Goal: Task Accomplishment & Management: Use online tool/utility

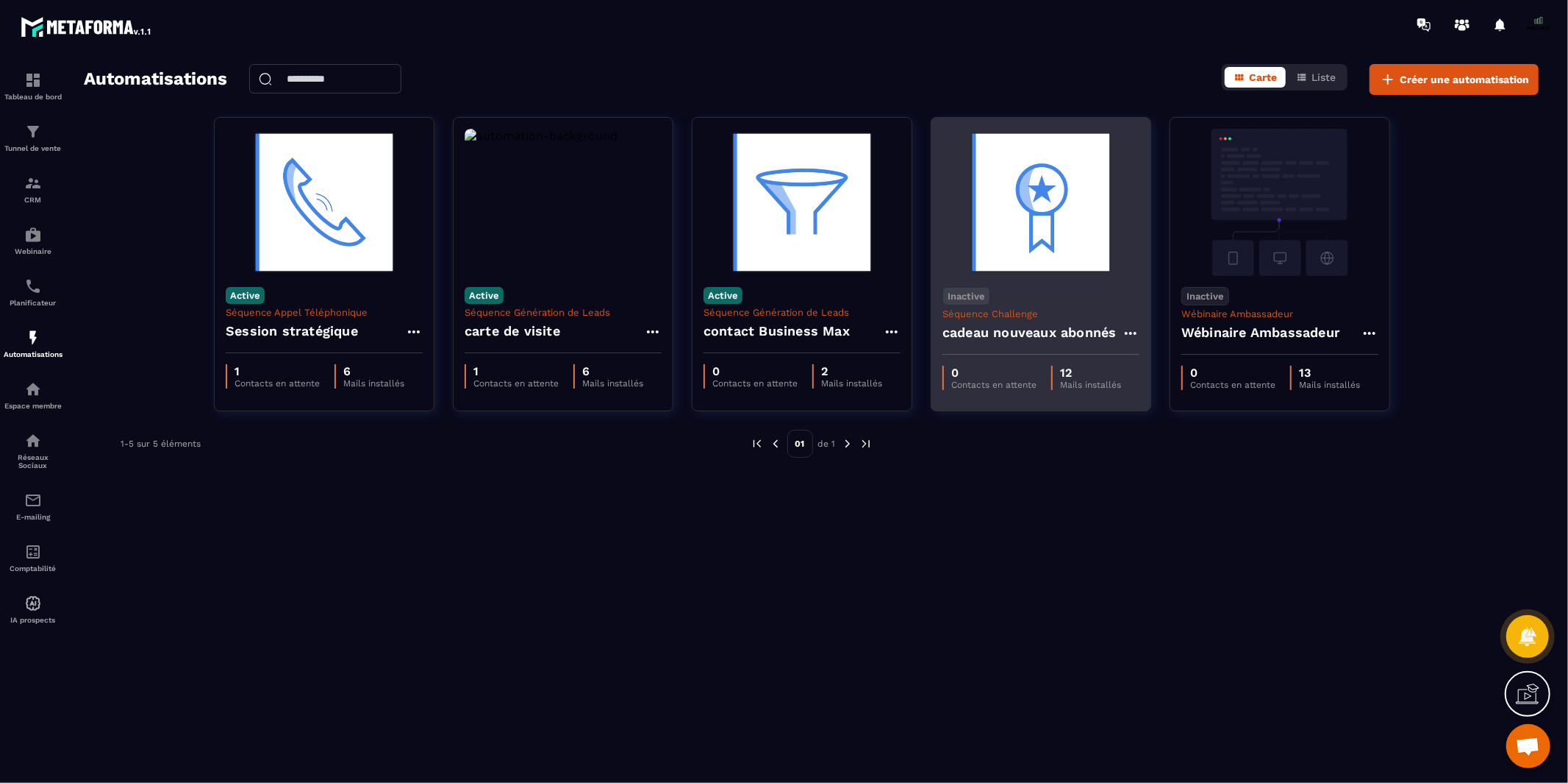
scroll to position [11582, 0]
click at [1018, 336] on h4 "cadeau nouveaux abonnés" at bounding box center [1030, 333] width 175 height 20
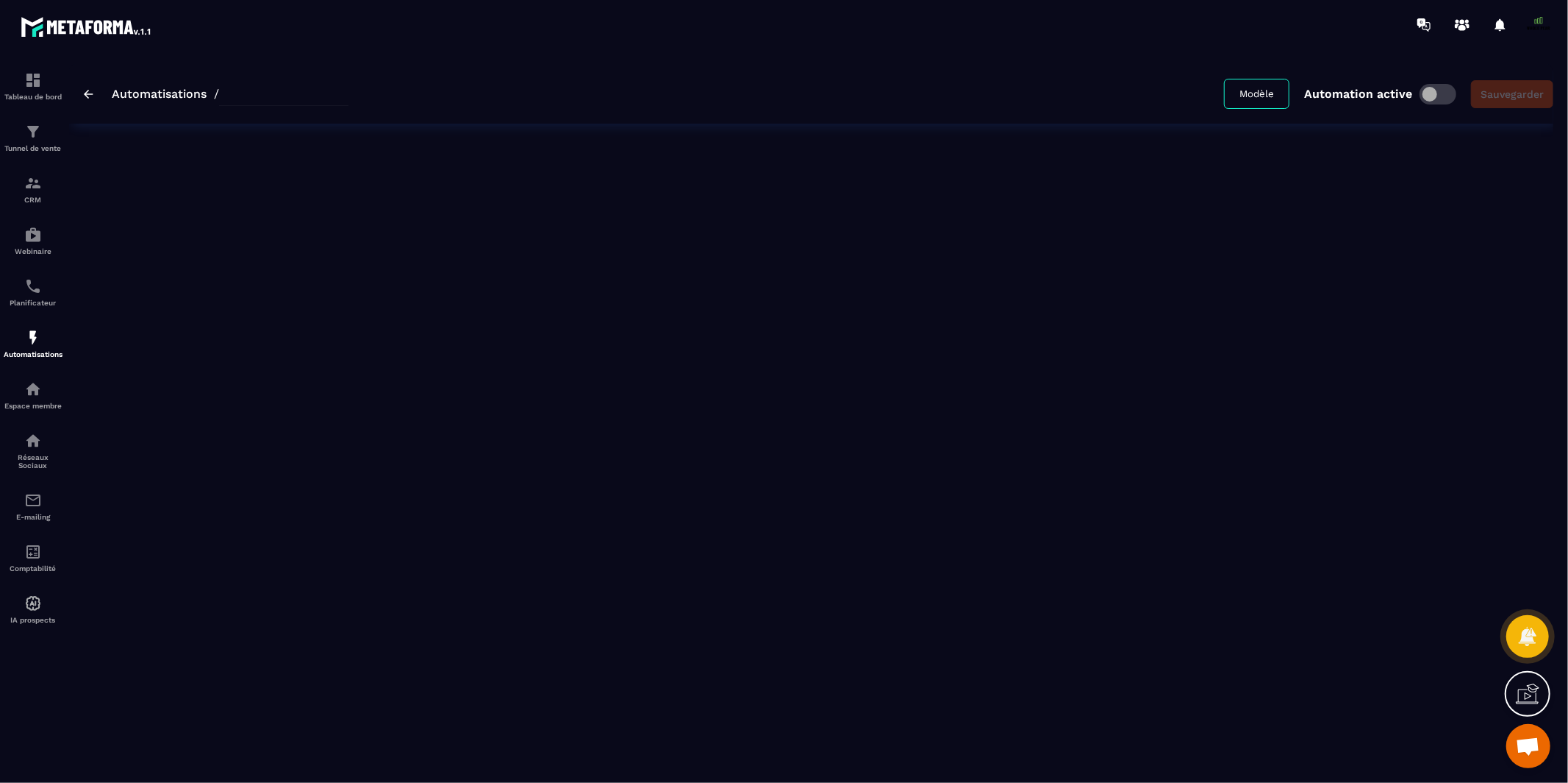
type input "**********"
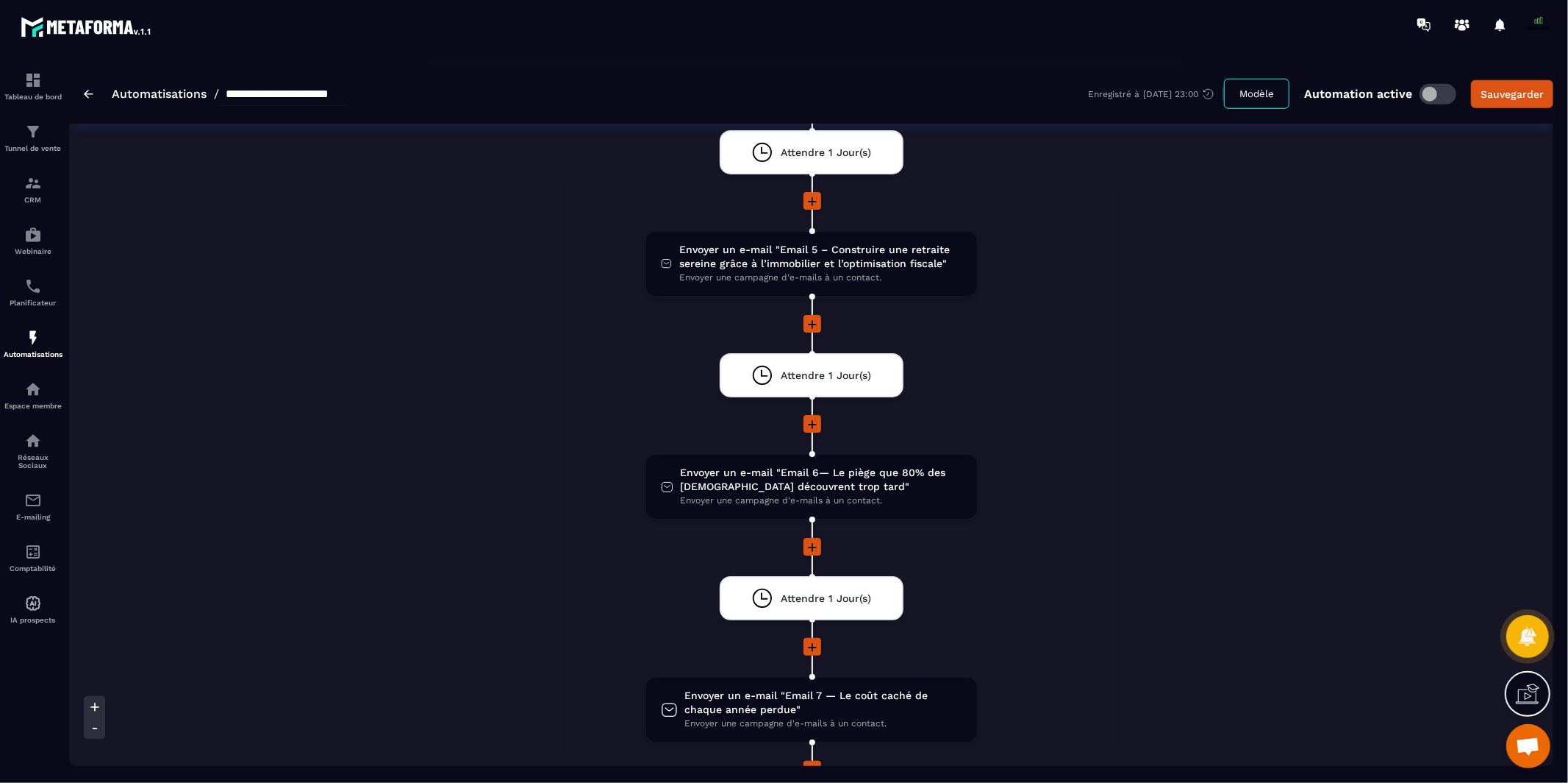
scroll to position [1116, 0]
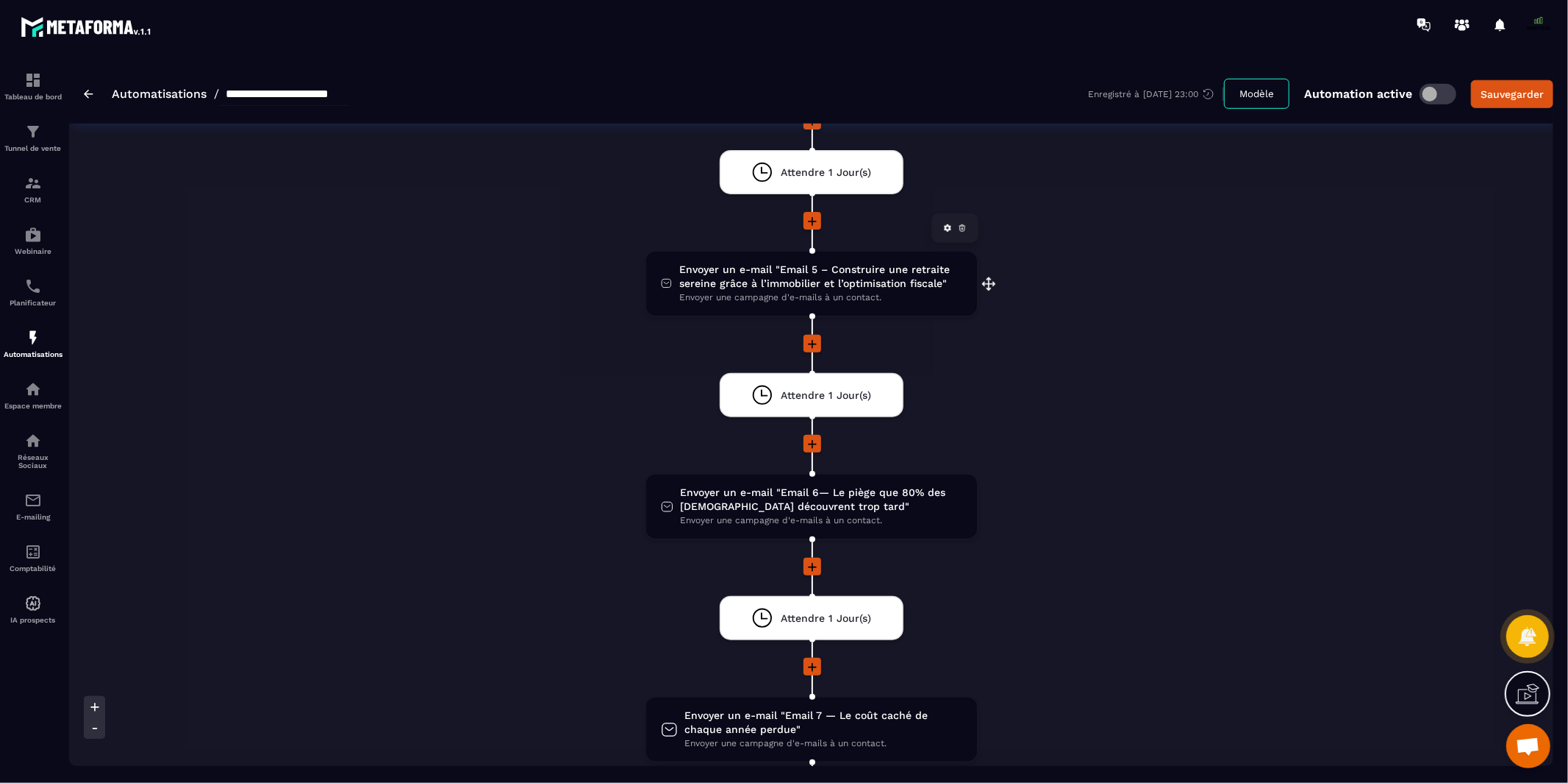
click at [776, 263] on span "Envoyer un e-mail "Email 5 – Construire une retraite sereine grâce à l’immobili…" at bounding box center [821, 277] width 282 height 28
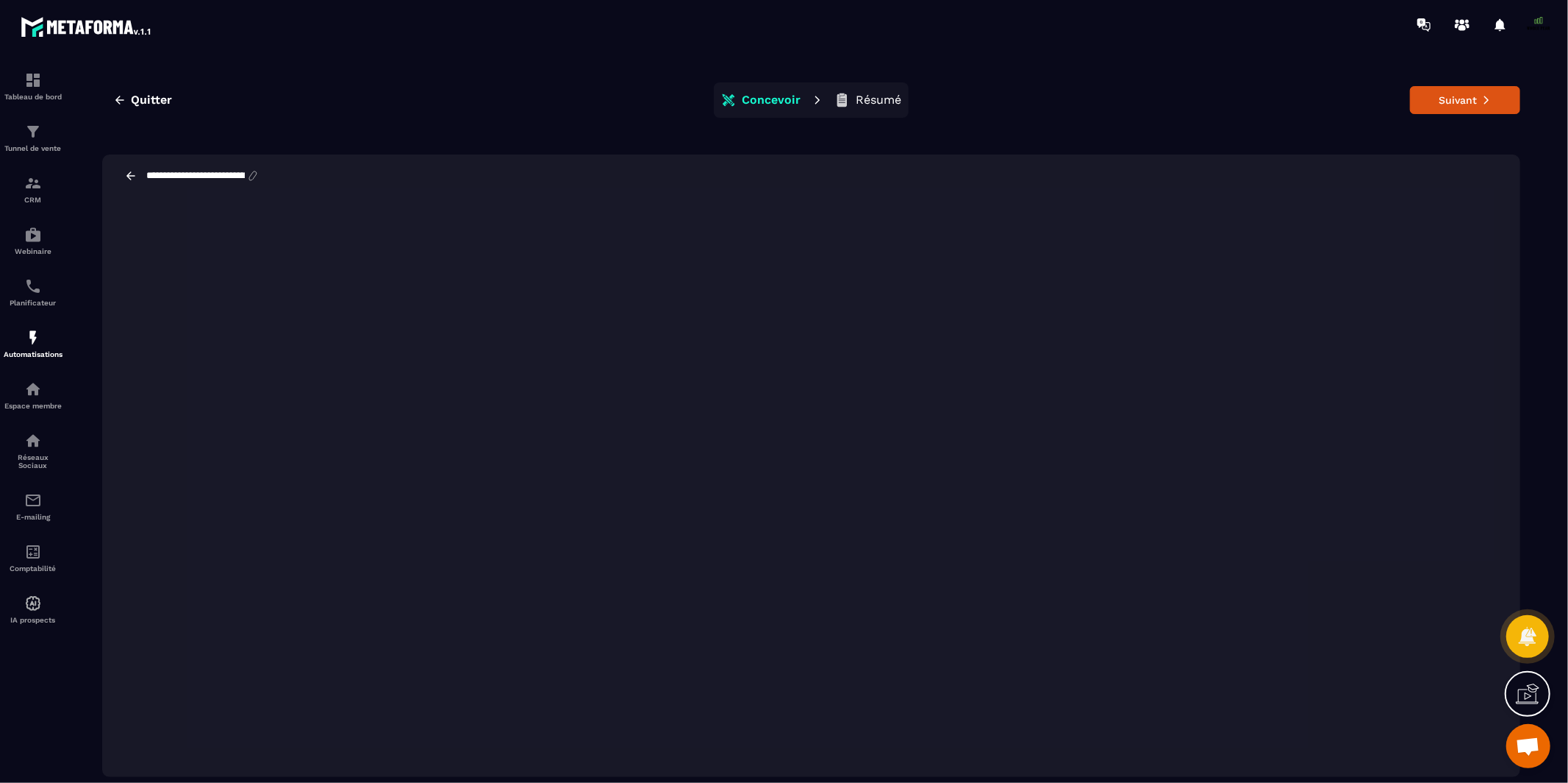
scroll to position [11399, 0]
click at [1458, 106] on button "Suivant" at bounding box center [1465, 100] width 110 height 28
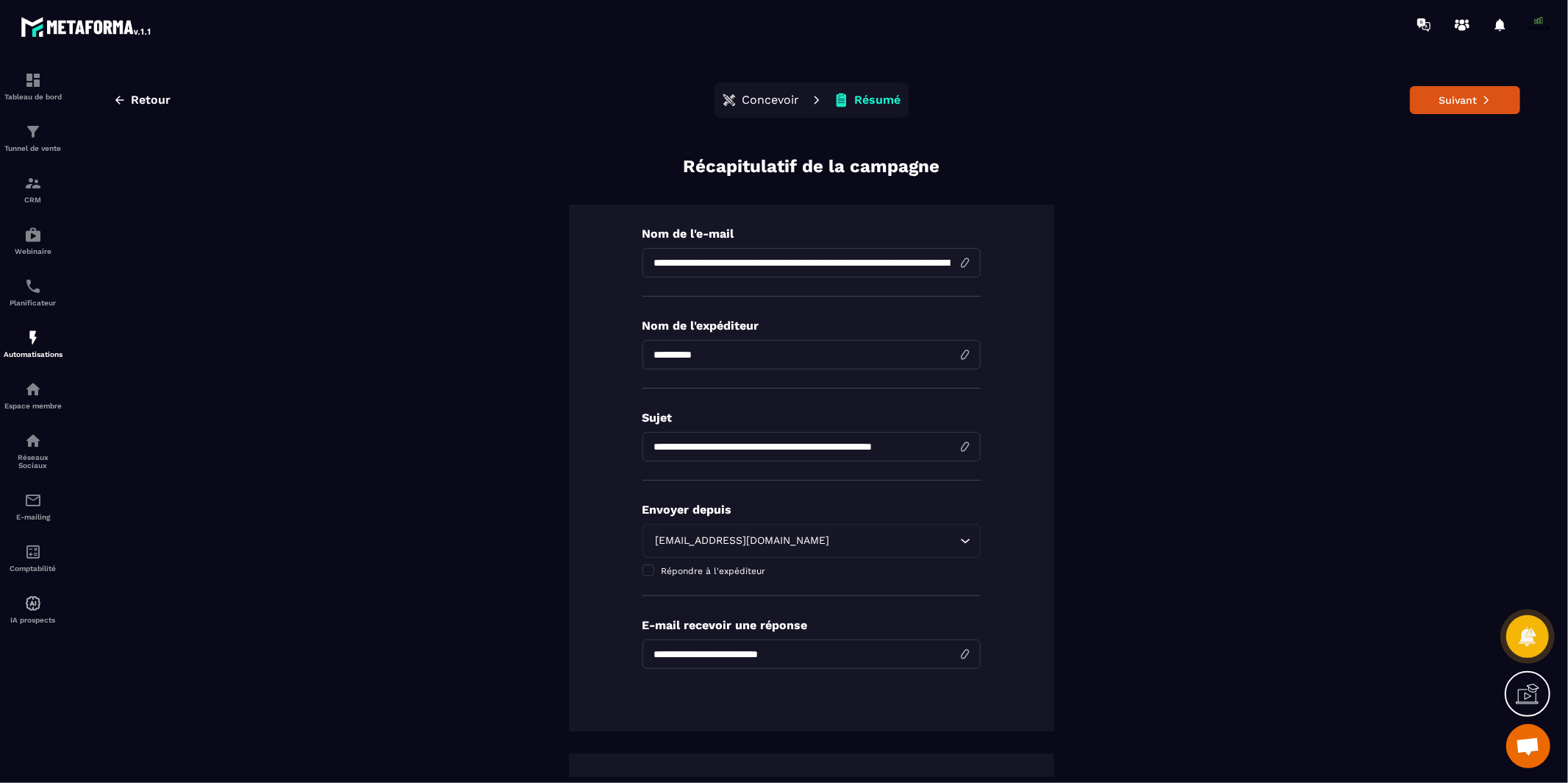
click at [1458, 106] on button "Suivant" at bounding box center [1465, 100] width 110 height 28
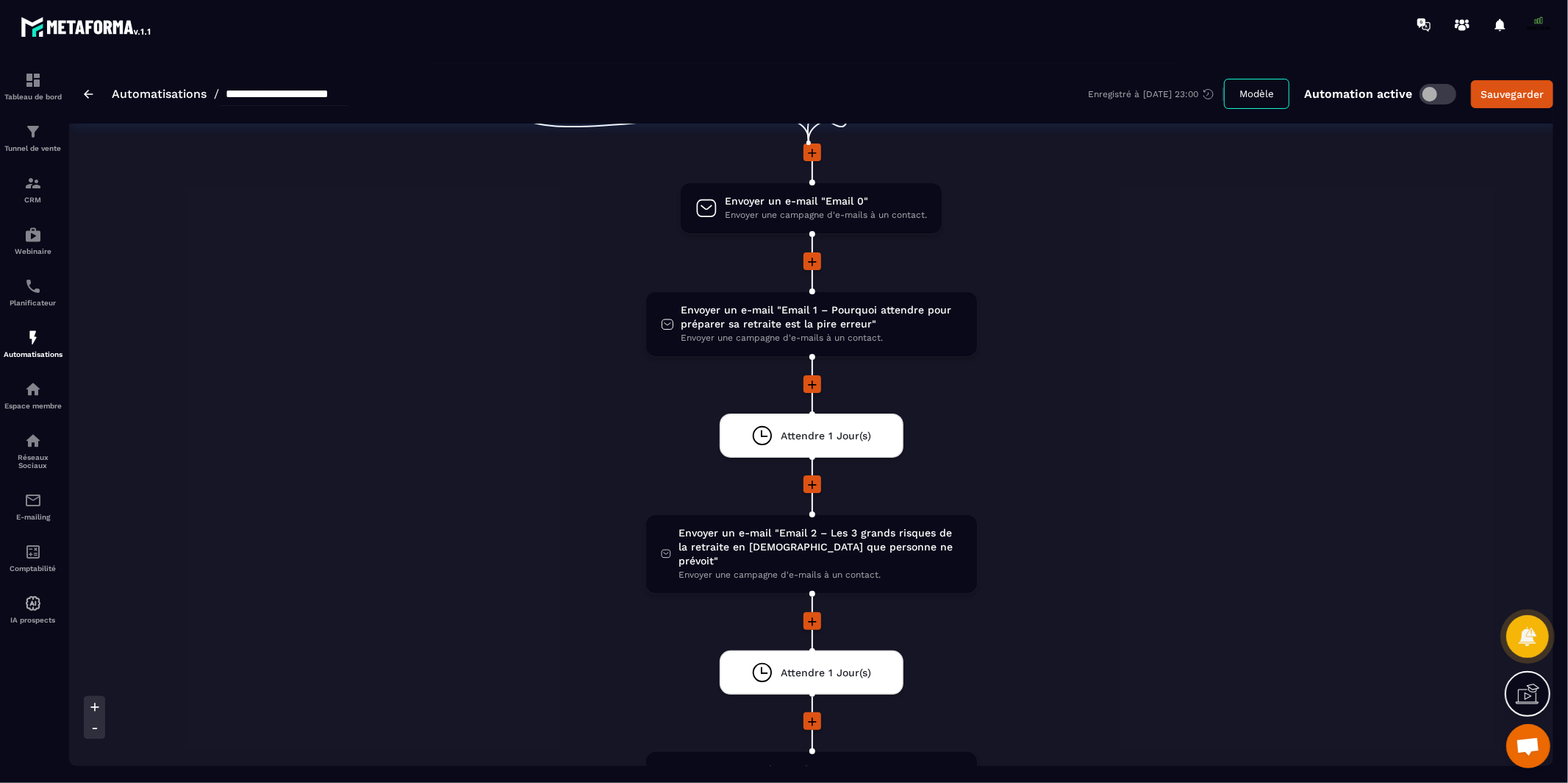
scroll to position [209, 0]
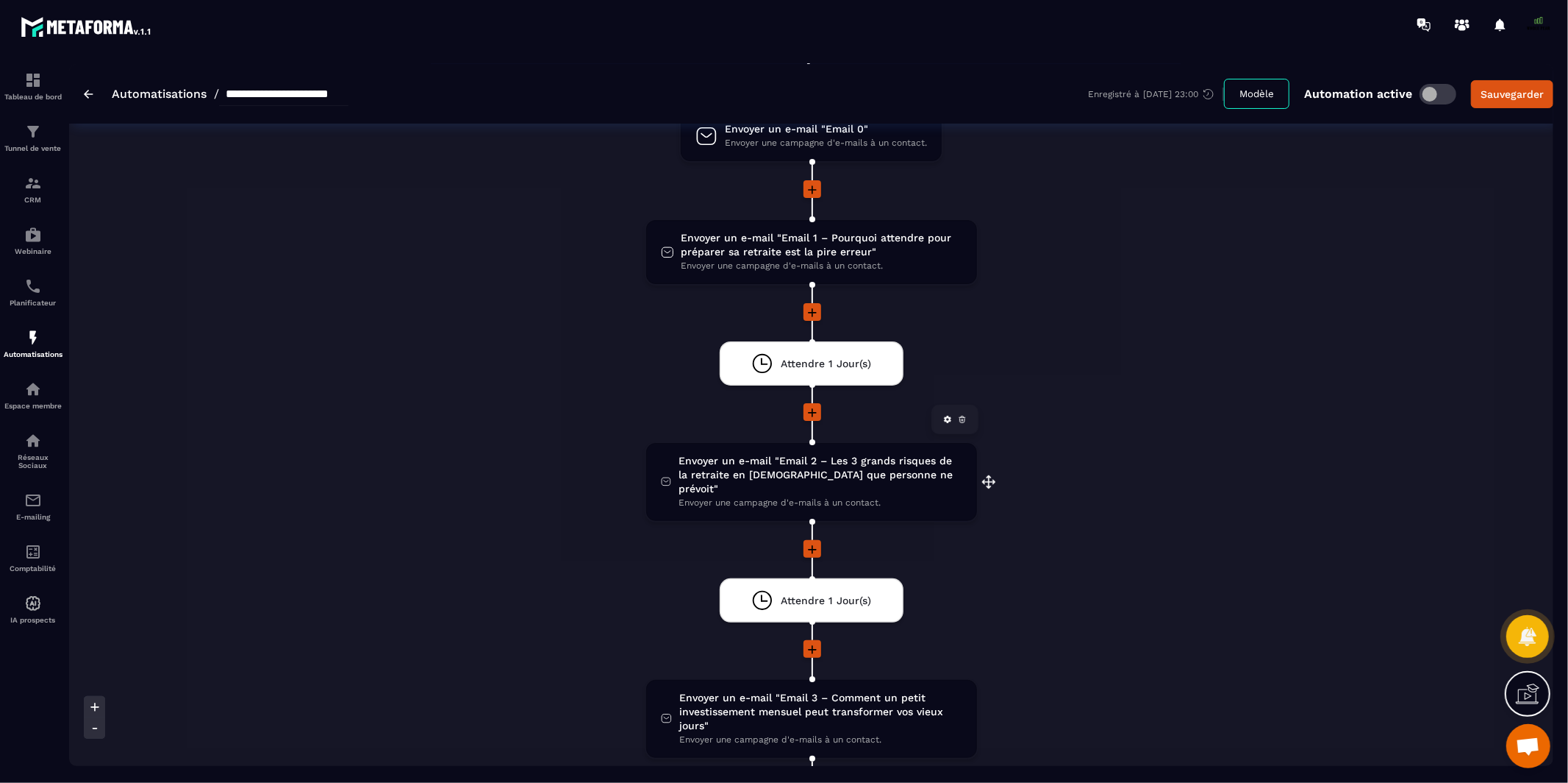
click at [784, 473] on span "Envoyer un e-mail "Email 2 – Les 3 grands risques de la retraite en [DEMOGRAPHI…" at bounding box center [821, 475] width 284 height 42
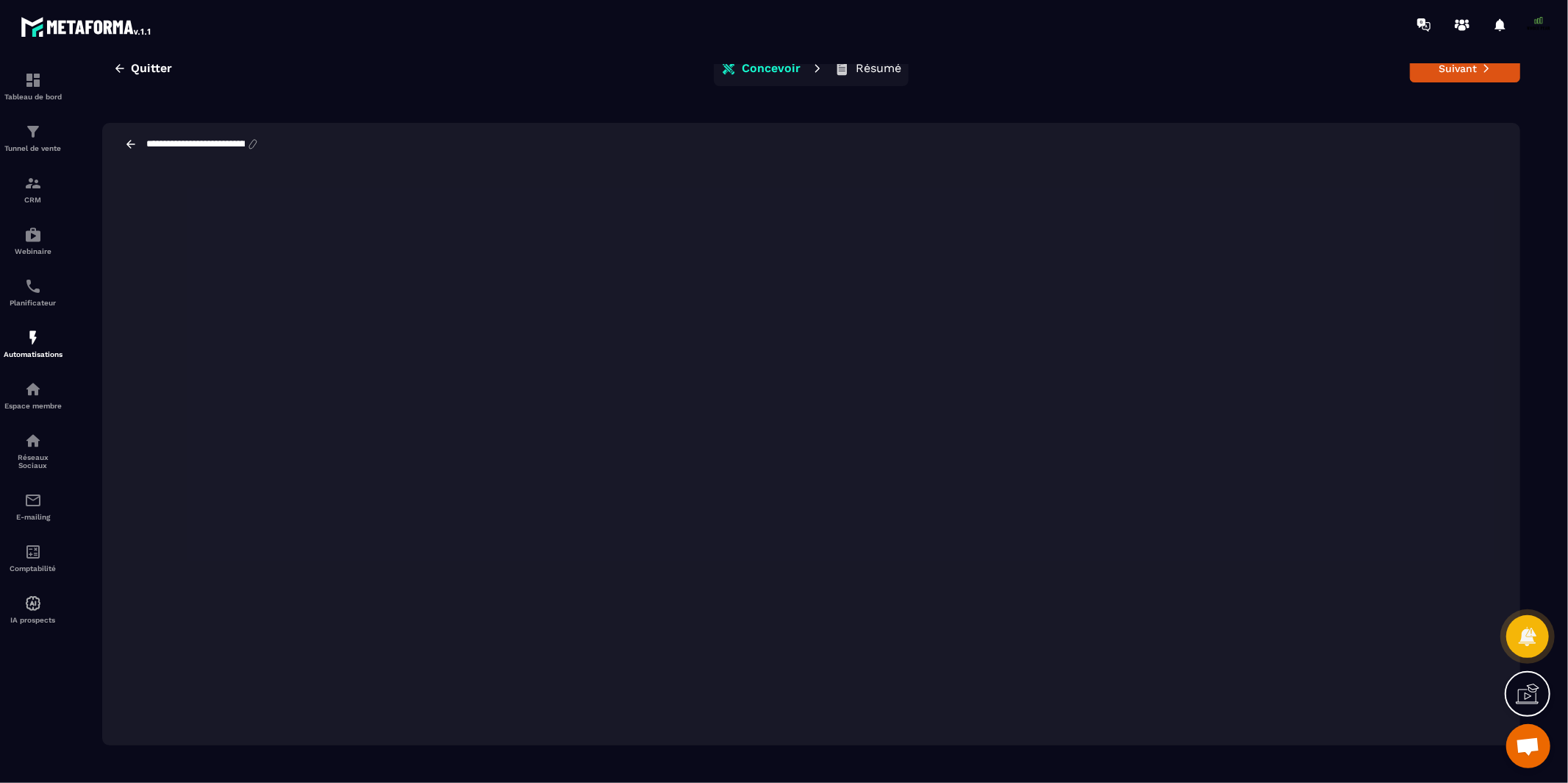
scroll to position [33, 0]
click at [1440, 75] on button "Suivant" at bounding box center [1465, 68] width 110 height 28
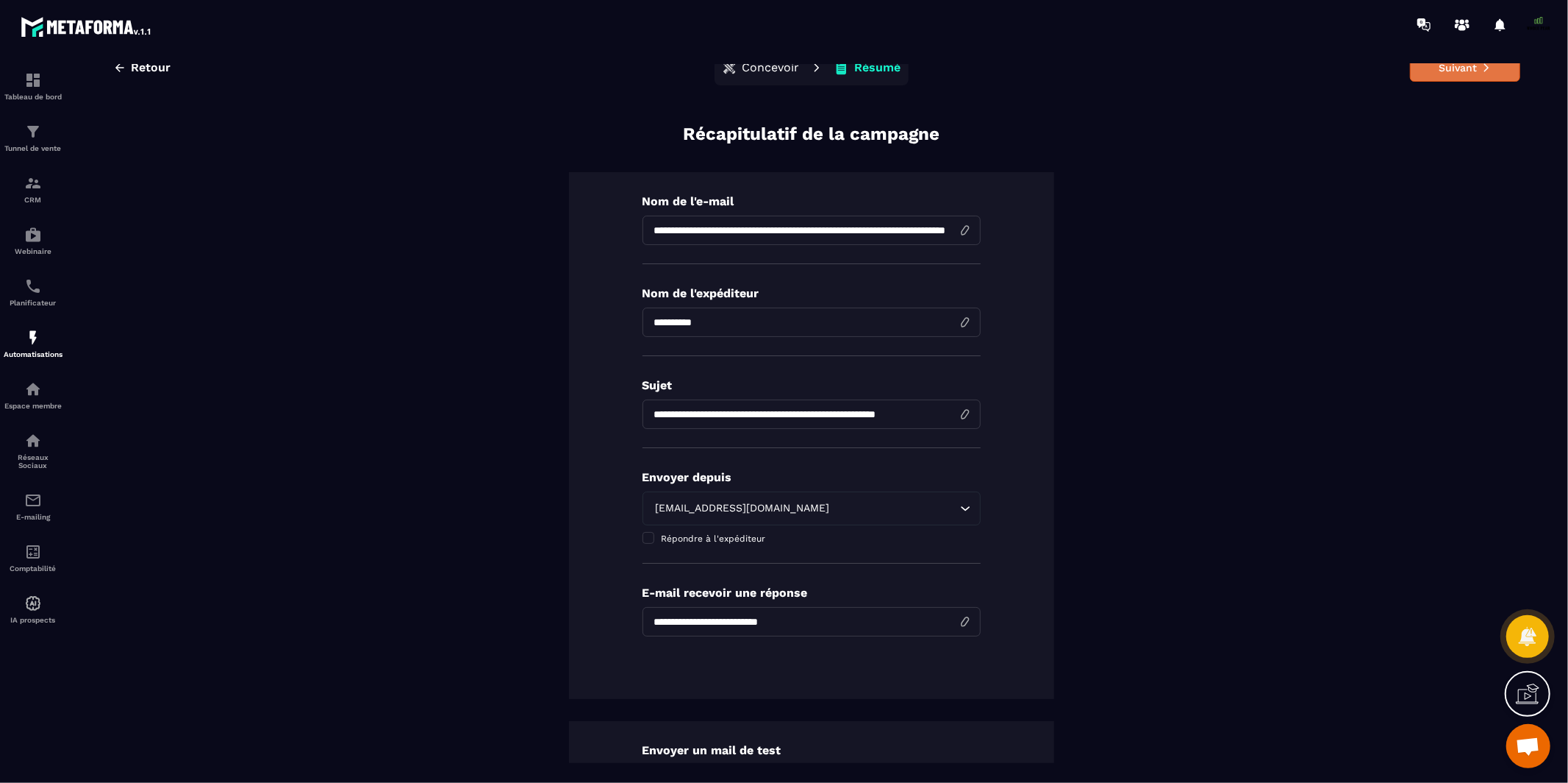
click at [1439, 75] on button "Suivant" at bounding box center [1465, 68] width 110 height 28
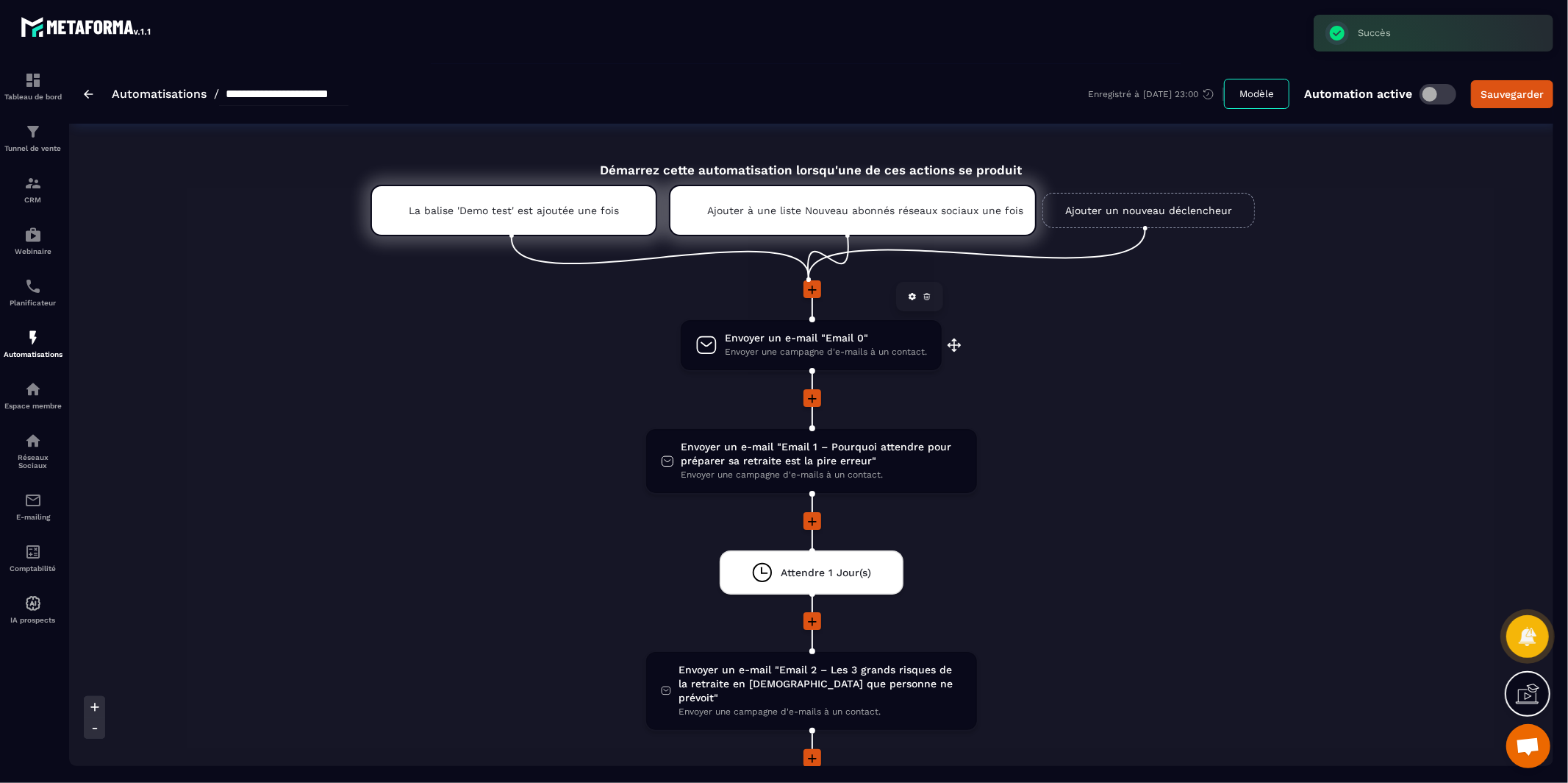
click at [770, 341] on span "Envoyer un e-mail "Email 0"" at bounding box center [826, 337] width 202 height 14
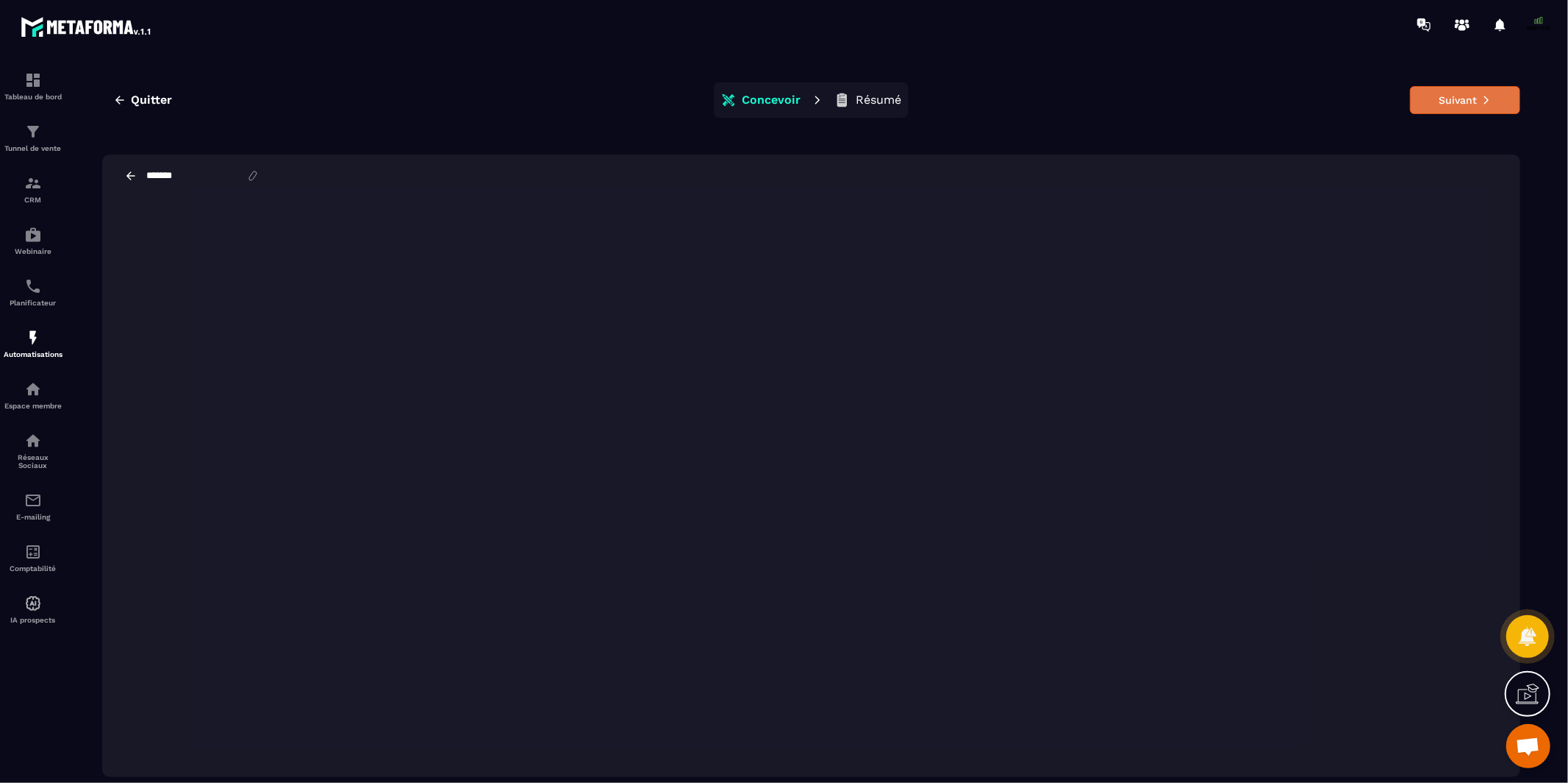
click at [1468, 94] on button "Suivant" at bounding box center [1465, 100] width 110 height 28
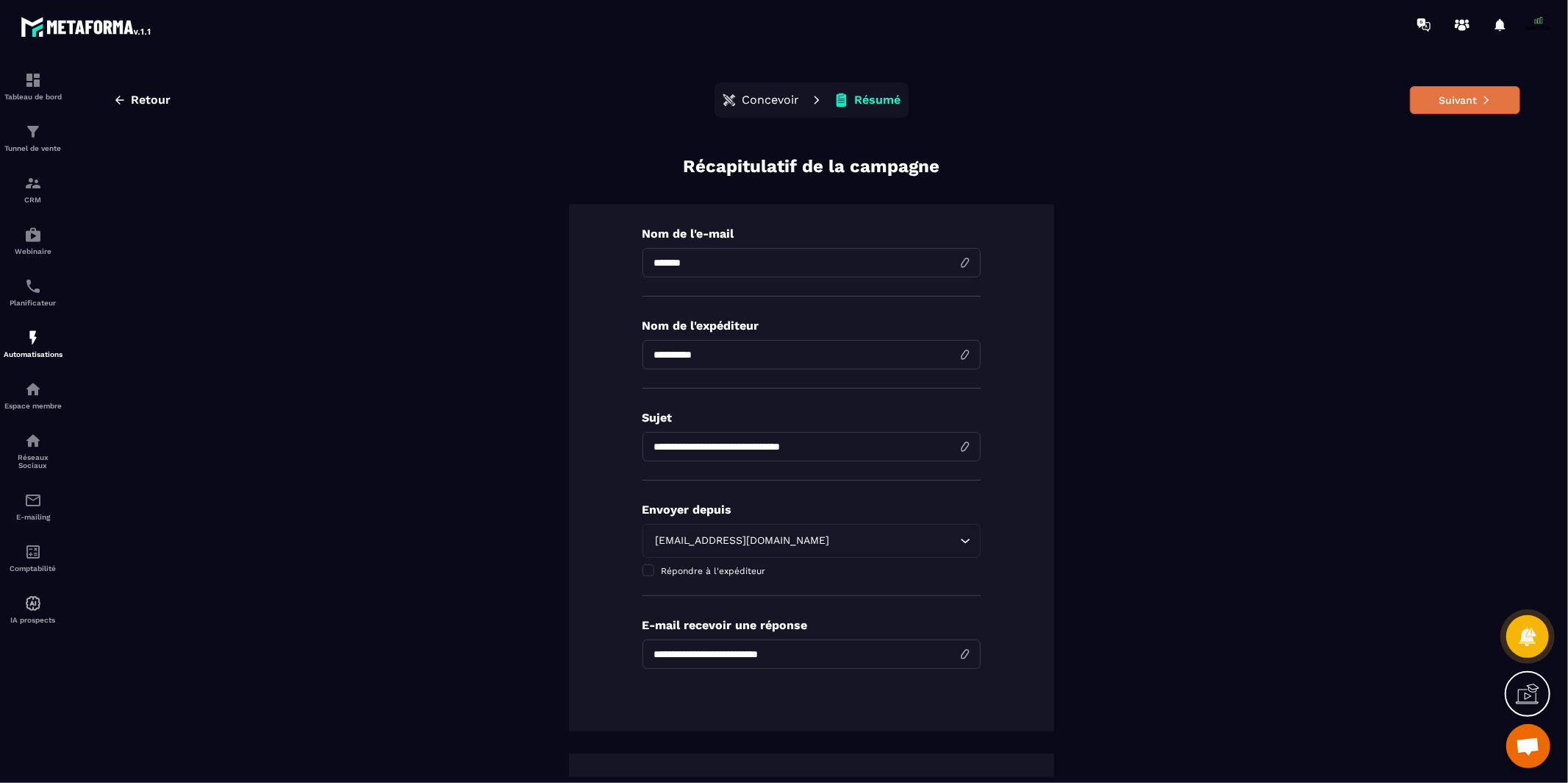
click at [1464, 98] on button "Suivant" at bounding box center [1465, 100] width 110 height 28
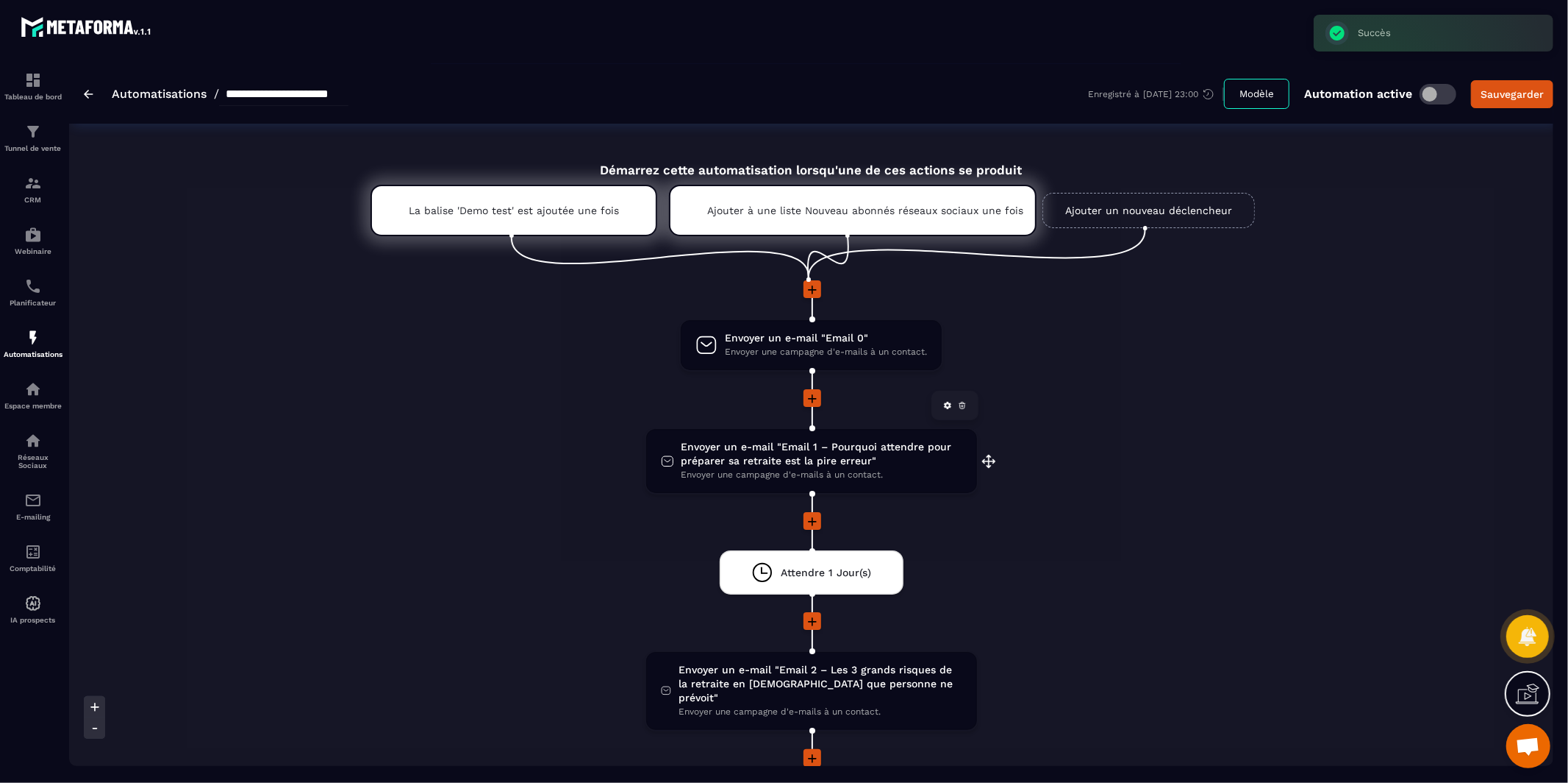
click at [846, 454] on span "Envoyer un e-mail "Email 1 – Pourquoi attendre pour préparer sa retraite est la…" at bounding box center [822, 454] width 281 height 28
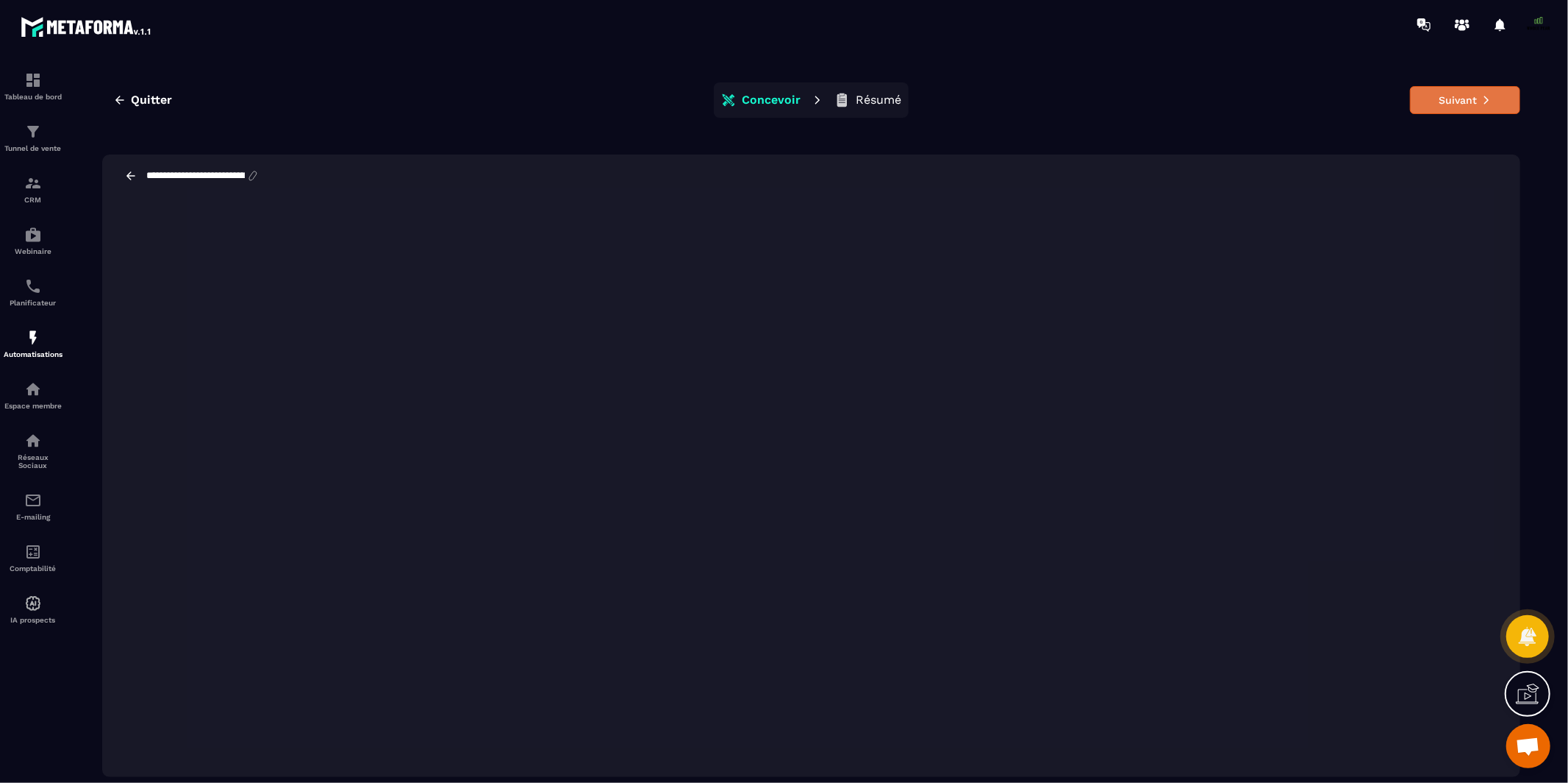
click at [1448, 102] on button "Suivant" at bounding box center [1465, 100] width 110 height 28
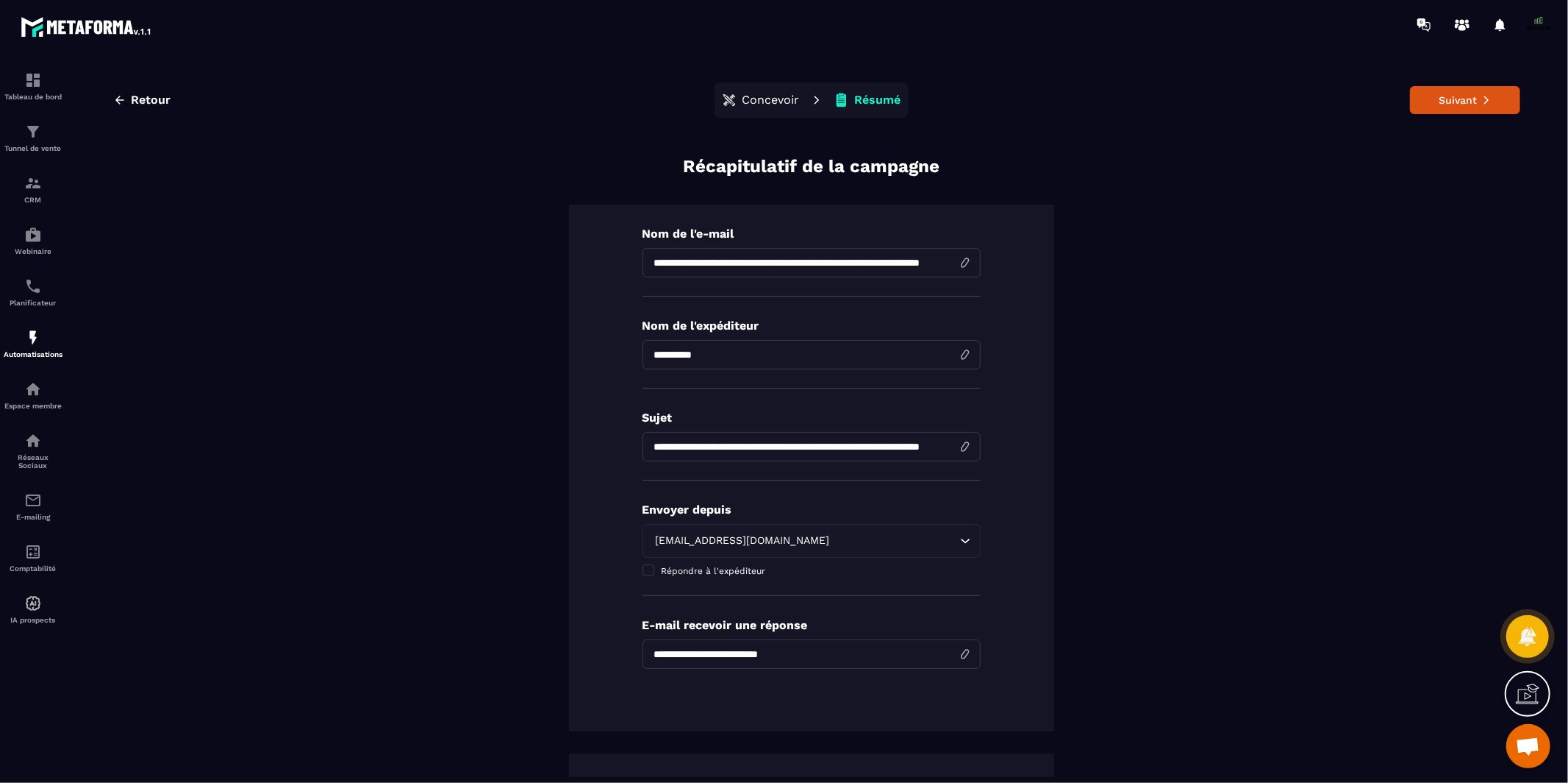
click at [1448, 102] on button "Suivant" at bounding box center [1465, 100] width 110 height 28
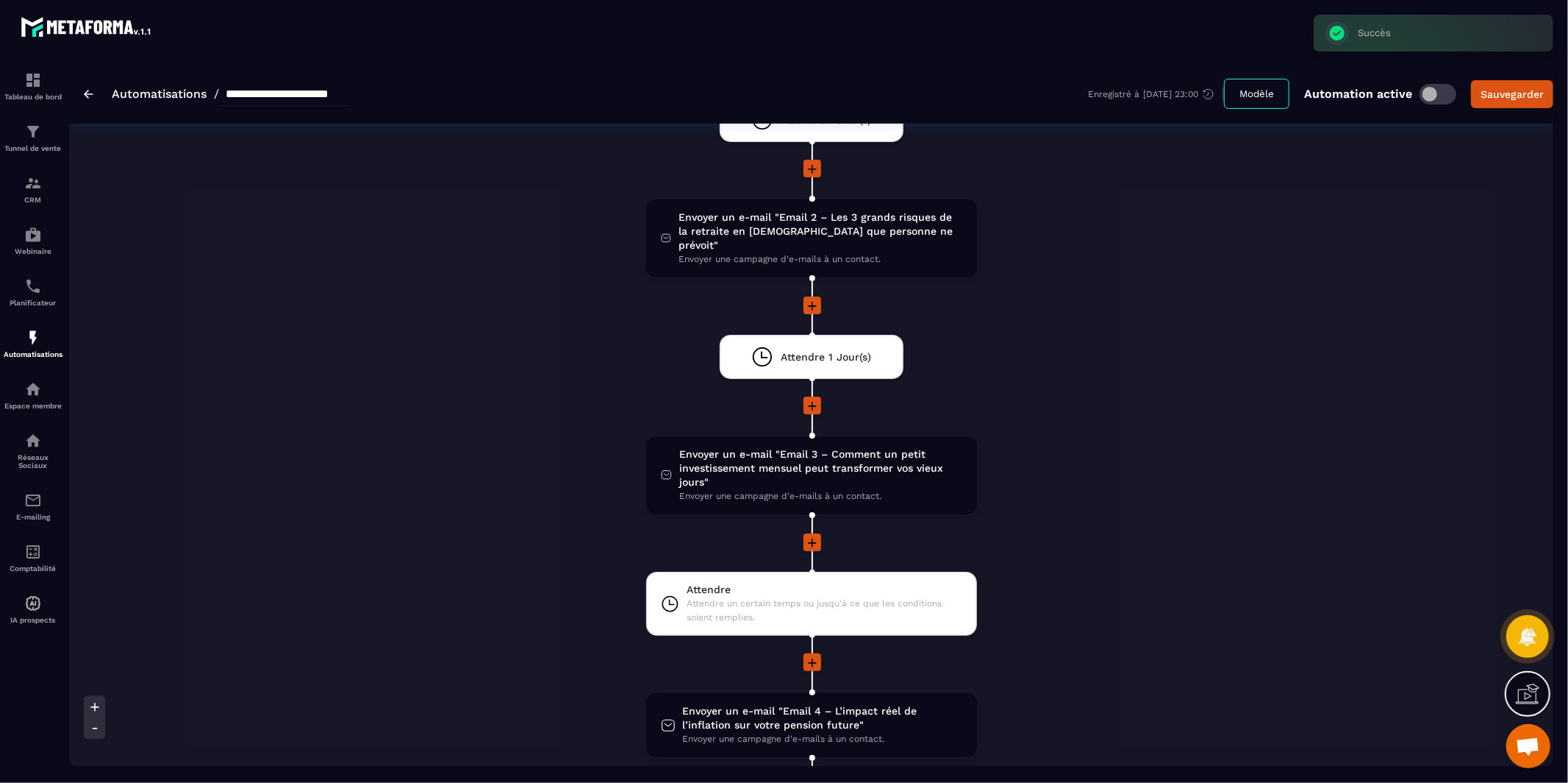
scroll to position [463, 0]
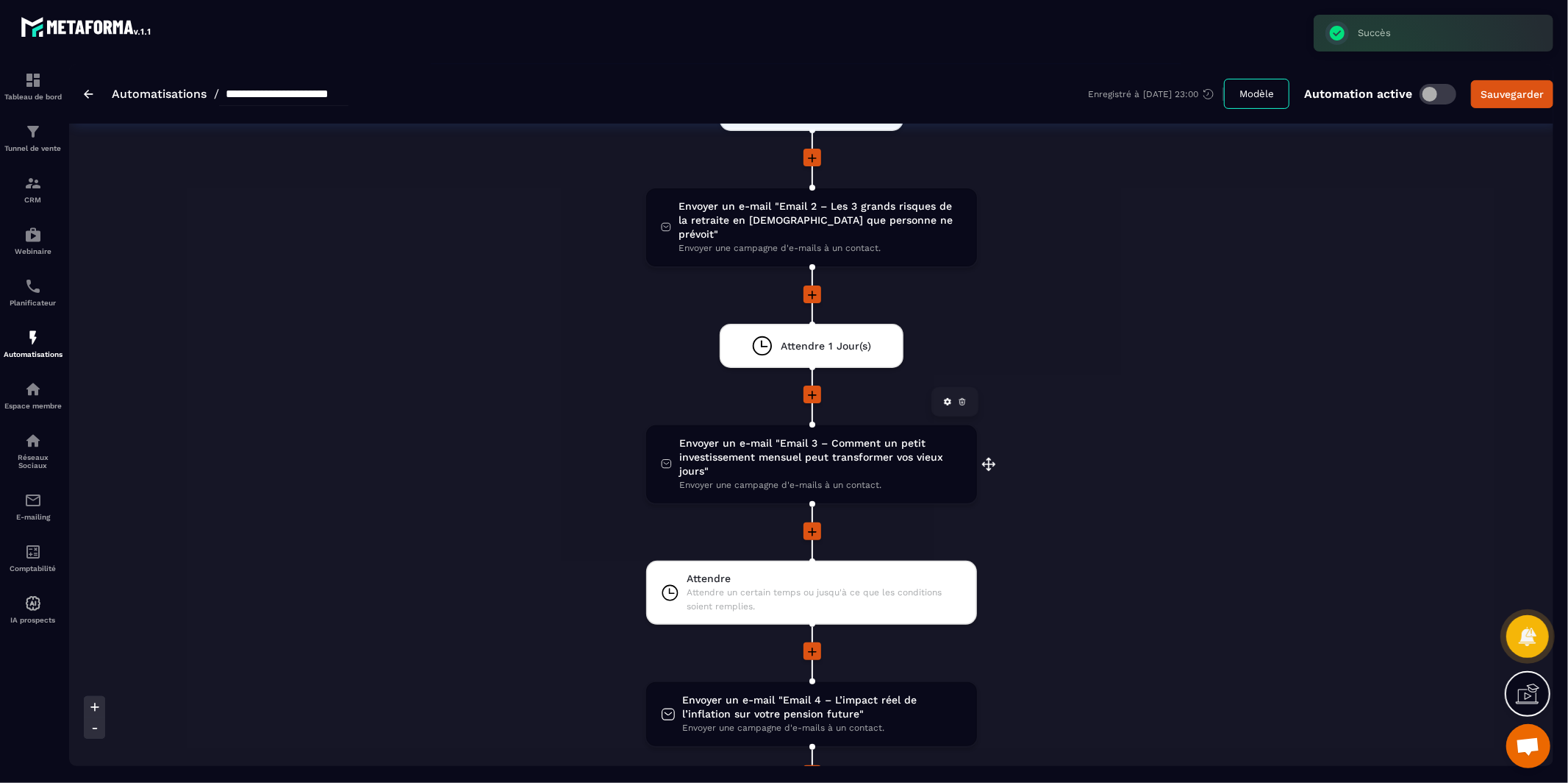
click at [783, 444] on span "Envoyer un e-mail "Email 3 – Comment un petit investissement mensuel peut trans…" at bounding box center [821, 457] width 282 height 42
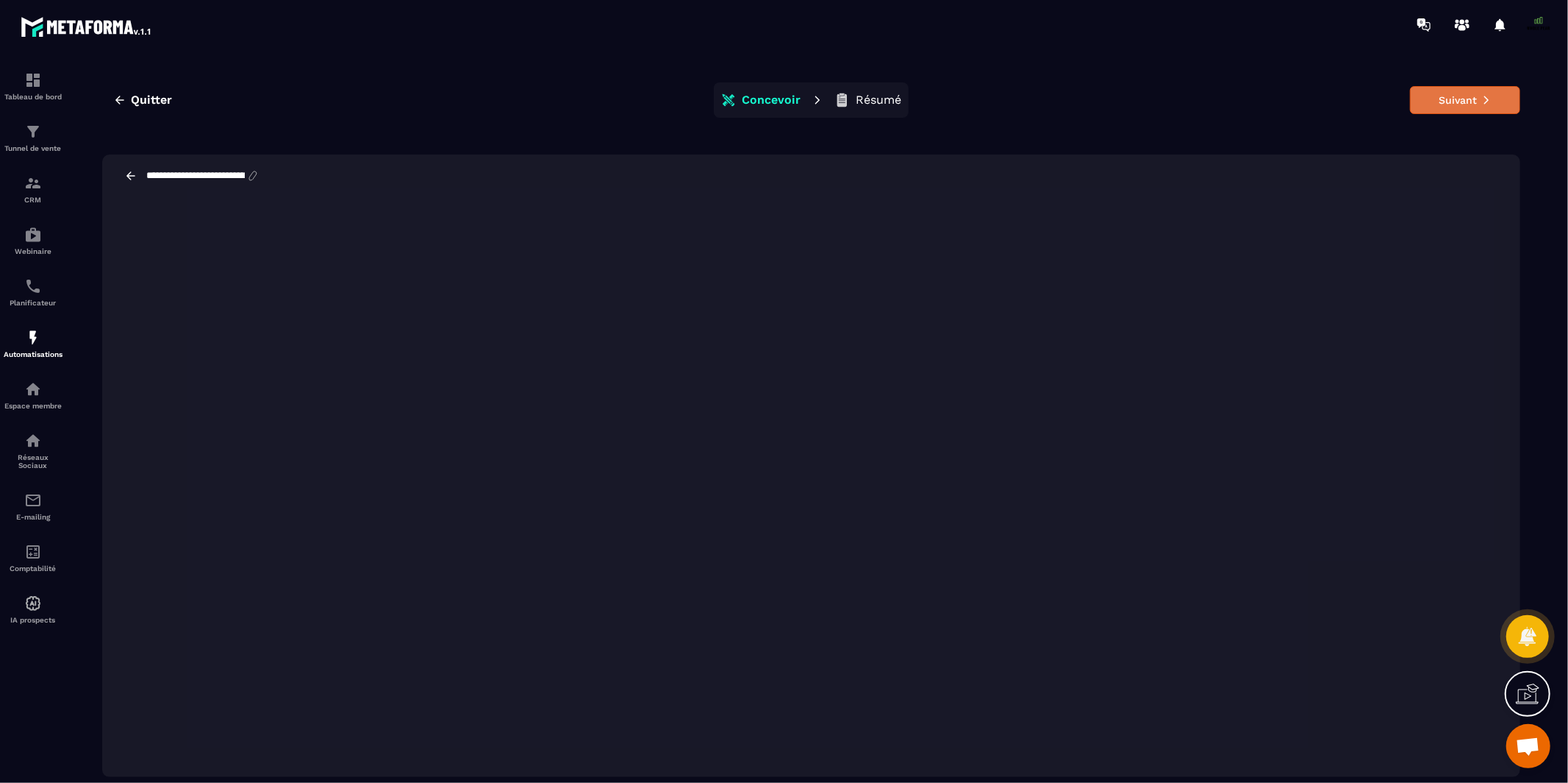
click at [1473, 98] on button "Suivant" at bounding box center [1465, 100] width 110 height 28
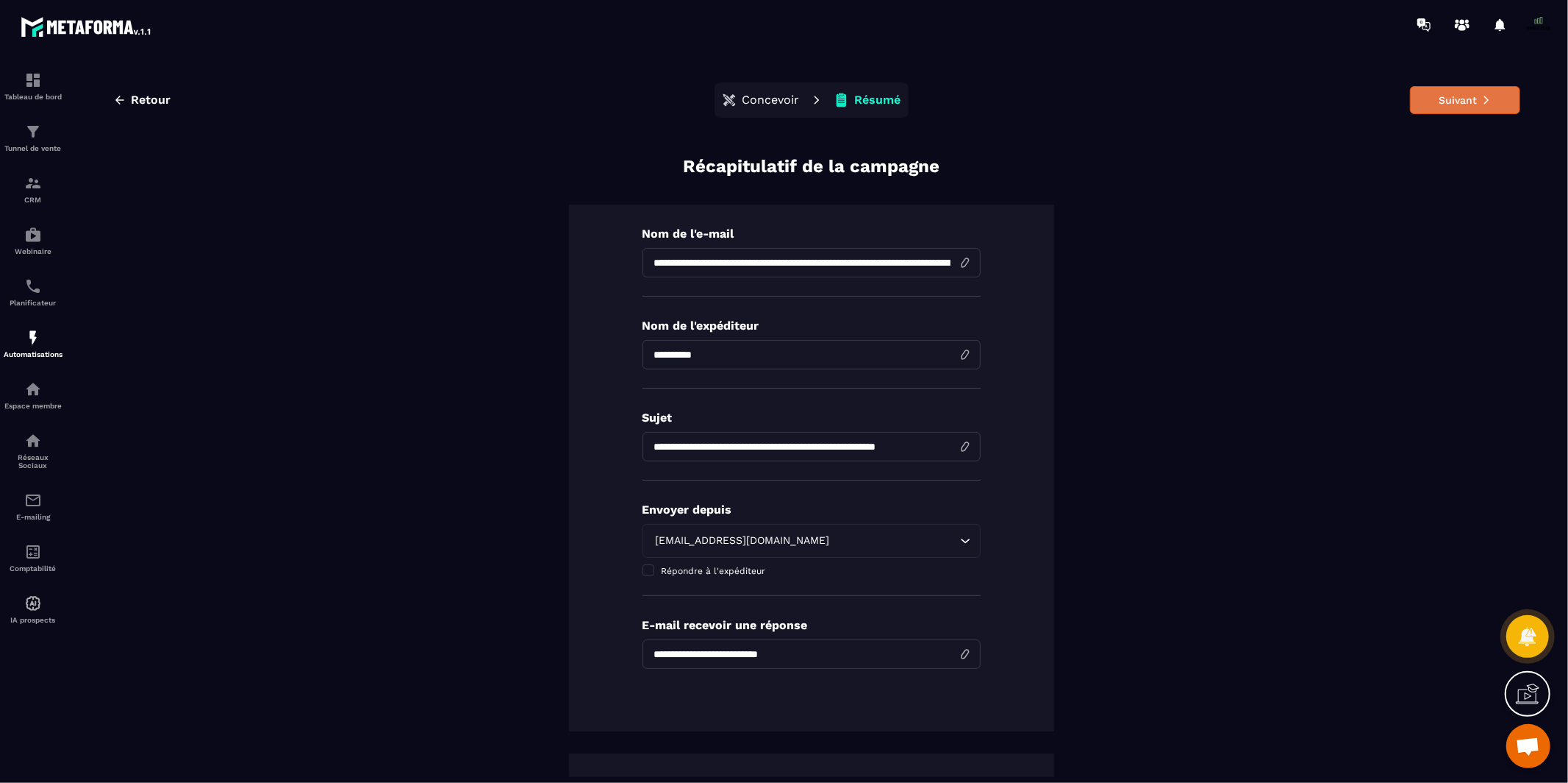
click at [1480, 93] on button "Suivant" at bounding box center [1465, 100] width 110 height 28
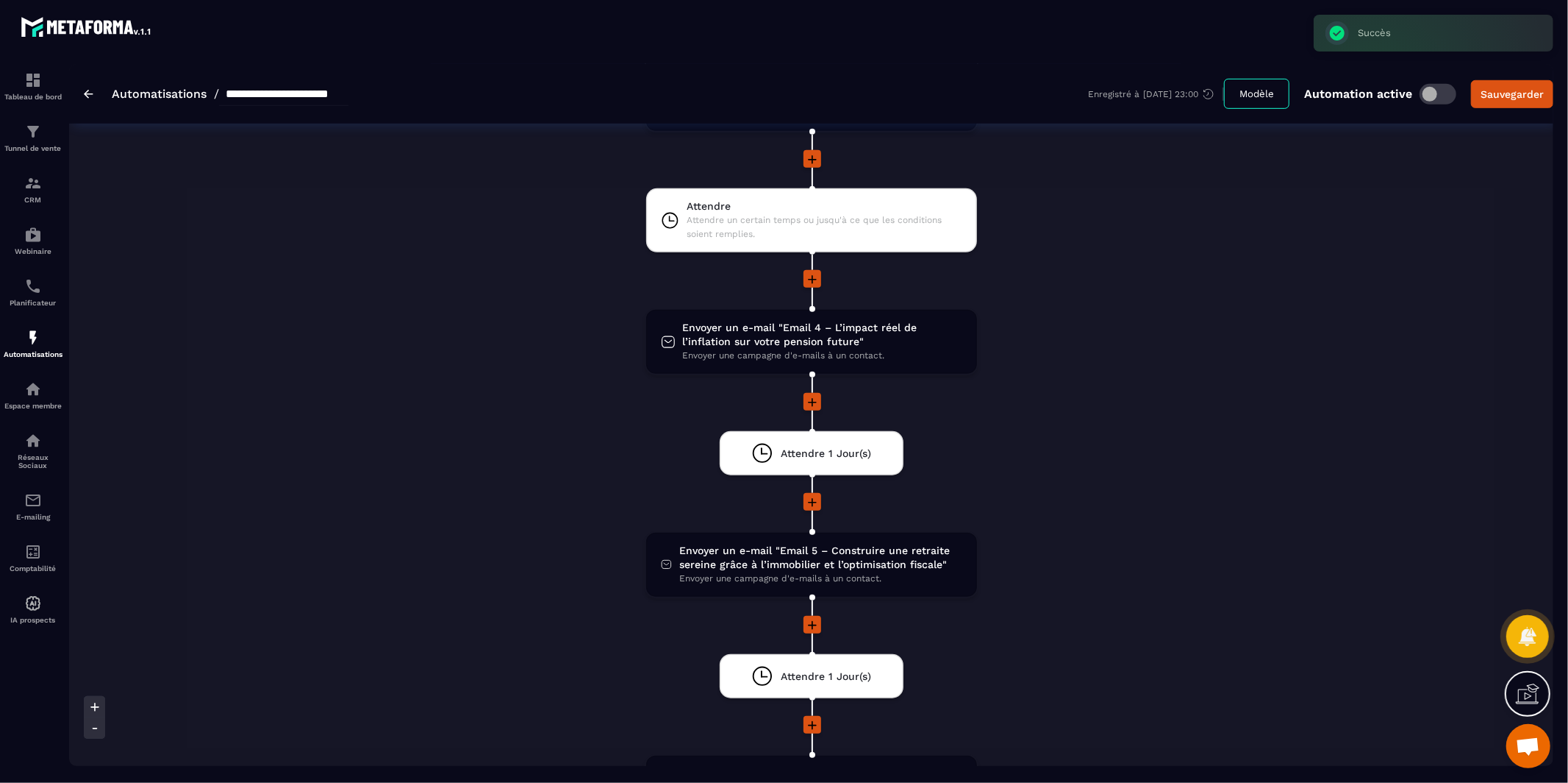
scroll to position [839, 0]
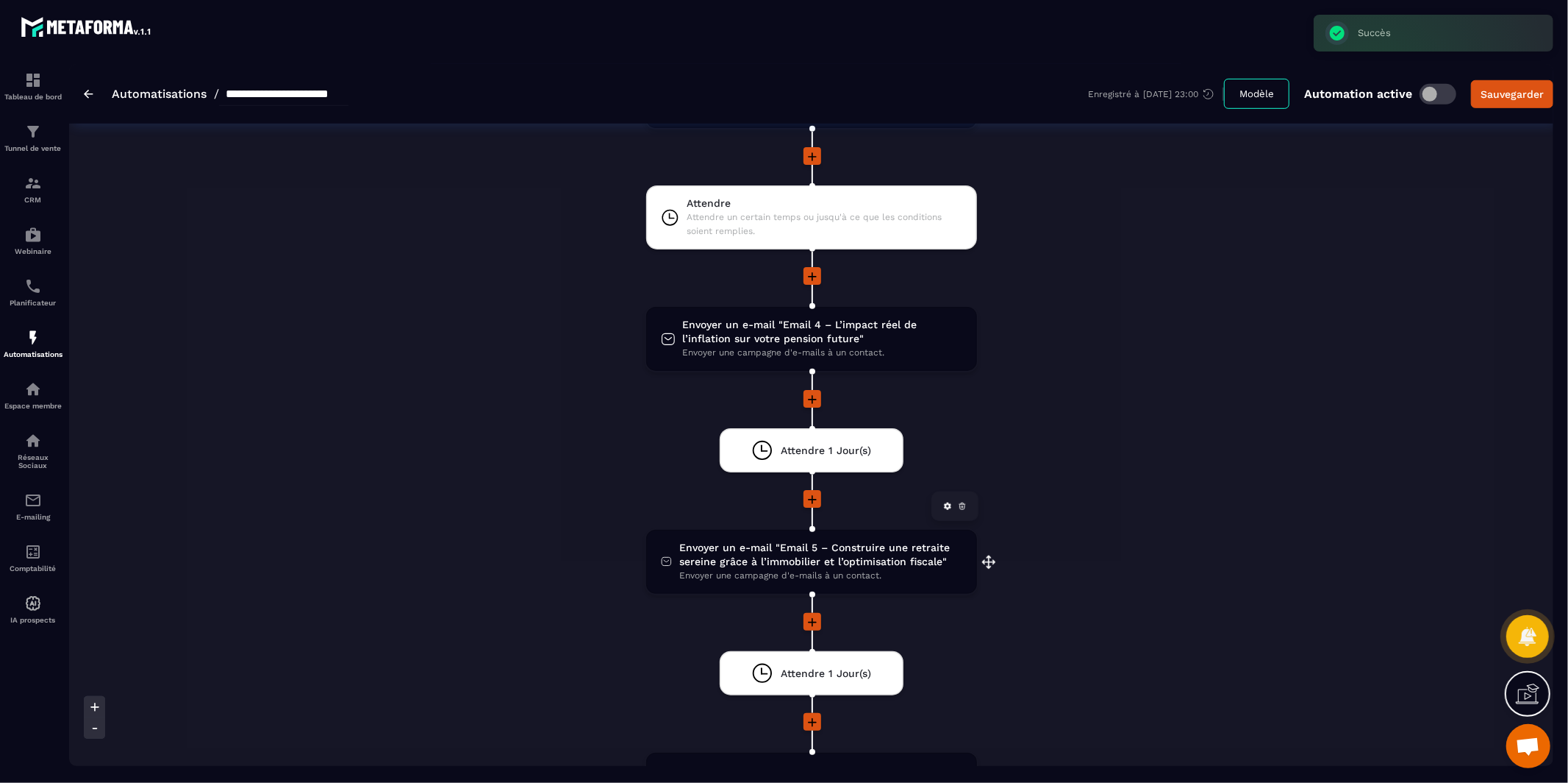
click at [741, 541] on span "Envoyer un e-mail "Email 5 – Construire une retraite sereine grâce à l’immobili…" at bounding box center [821, 555] width 282 height 28
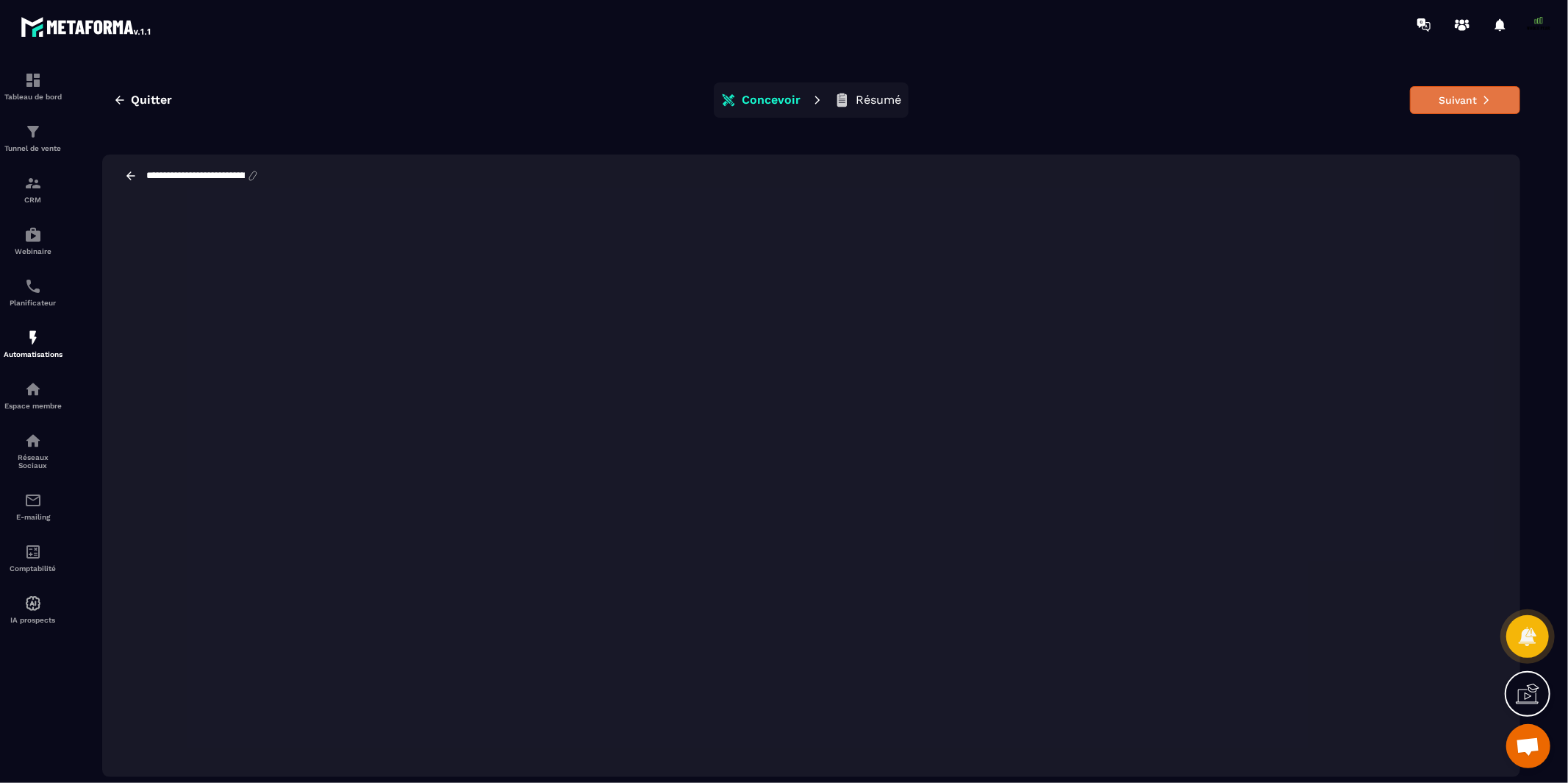
click at [1443, 102] on button "Suivant" at bounding box center [1465, 100] width 110 height 28
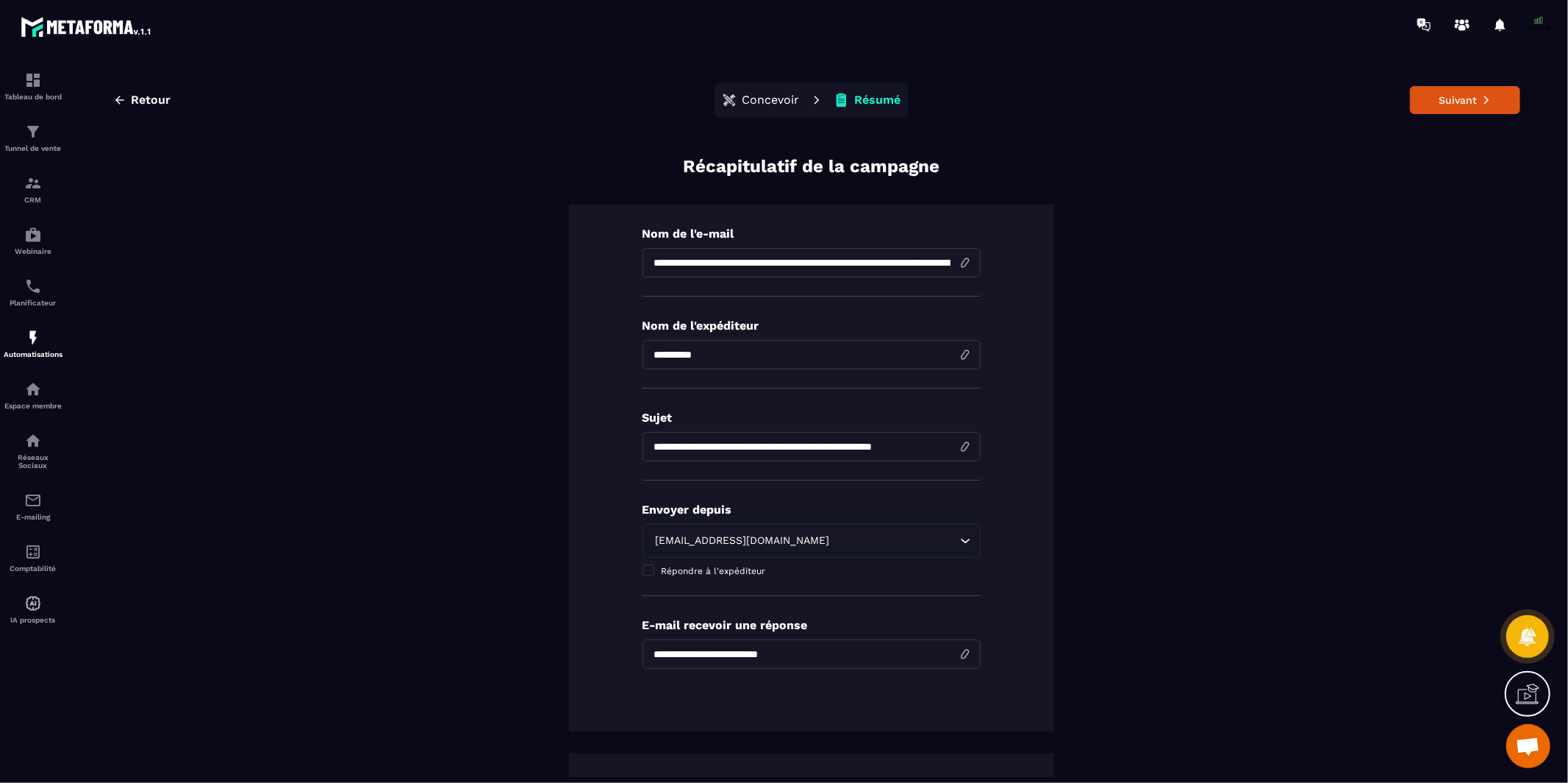
click at [1436, 115] on div "Retour Concevoir Résumé Suivant" at bounding box center [811, 100] width 1419 height 35
click at [1447, 101] on button "Suivant" at bounding box center [1465, 100] width 110 height 28
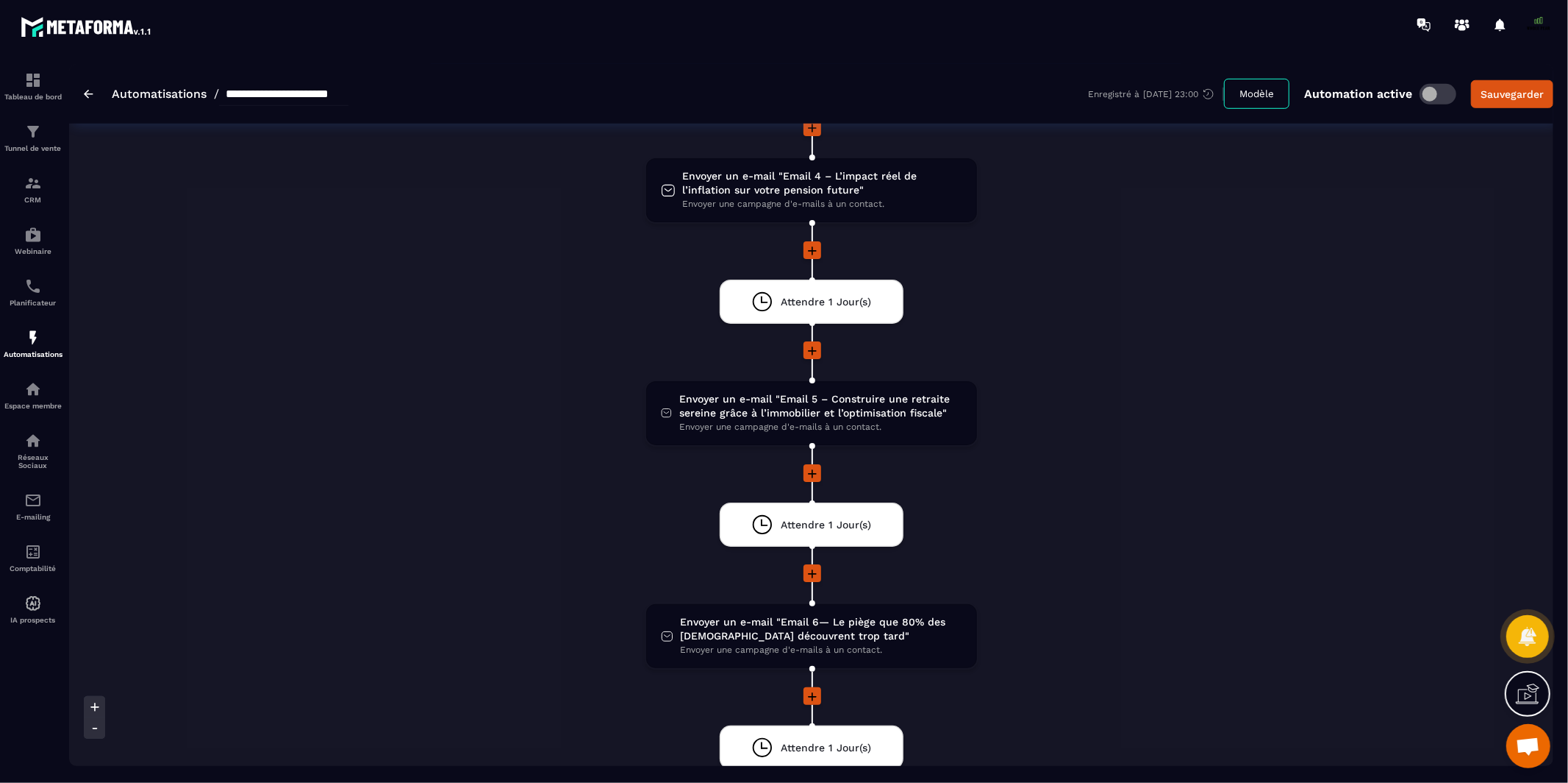
scroll to position [993, 0]
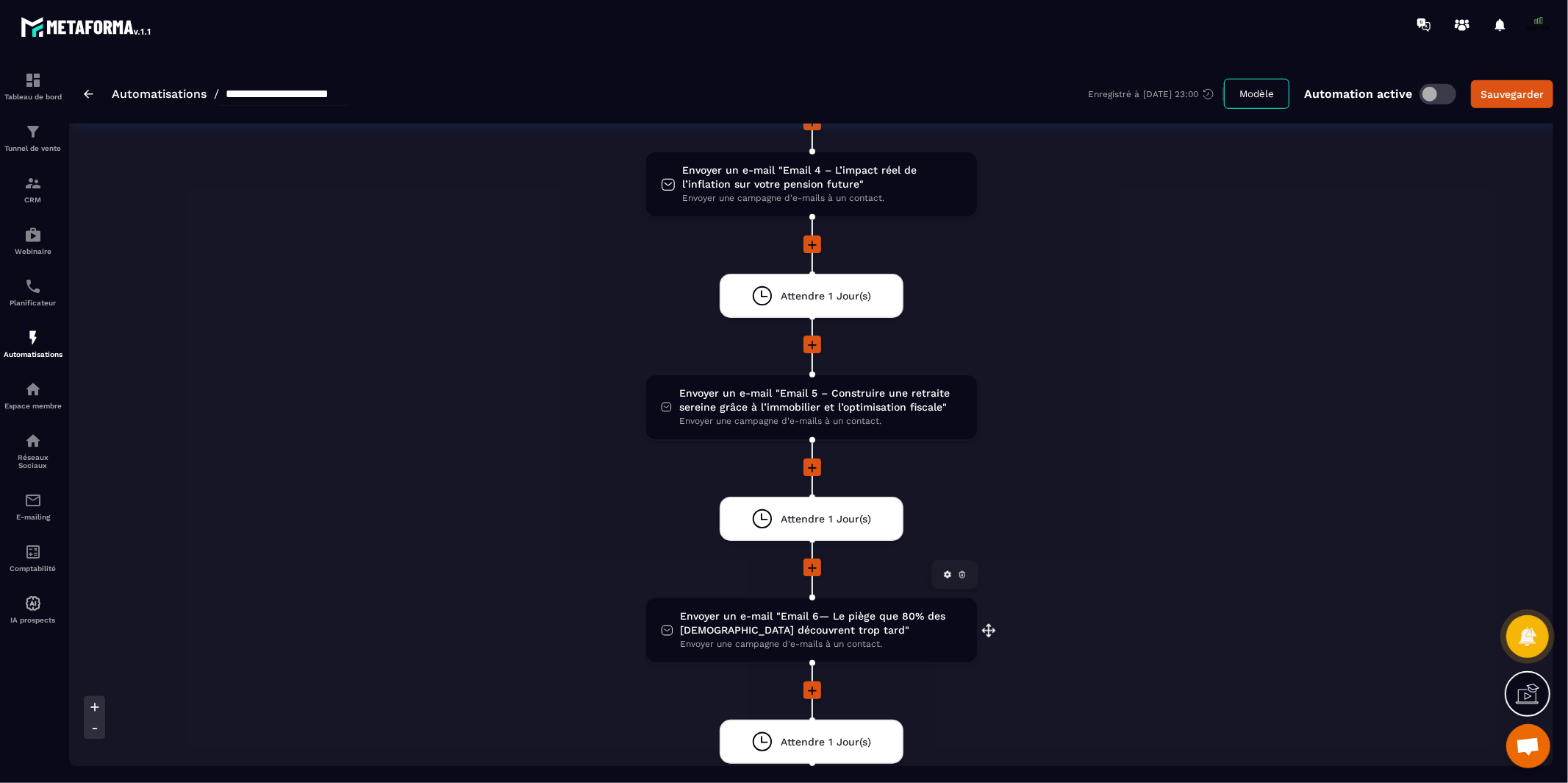
click at [794, 609] on span "Envoyer un e-mail "Email 6— Le piège que 80% des [DEMOGRAPHIC_DATA] découvrent …" at bounding box center [821, 623] width 281 height 28
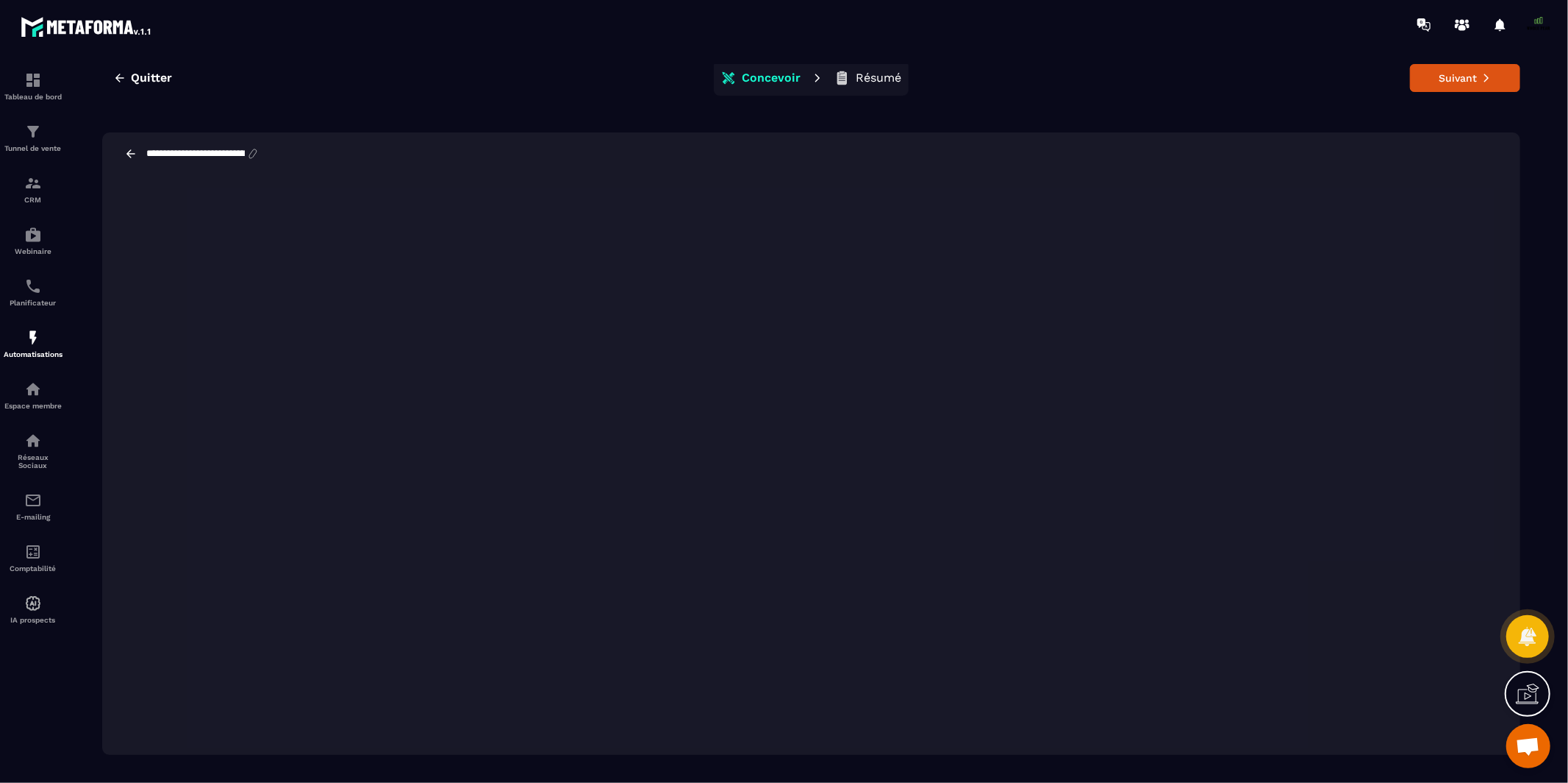
scroll to position [33, 0]
click at [122, 140] on div "**********" at bounding box center [811, 143] width 1419 height 43
click at [125, 141] on icon at bounding box center [131, 143] width 13 height 13
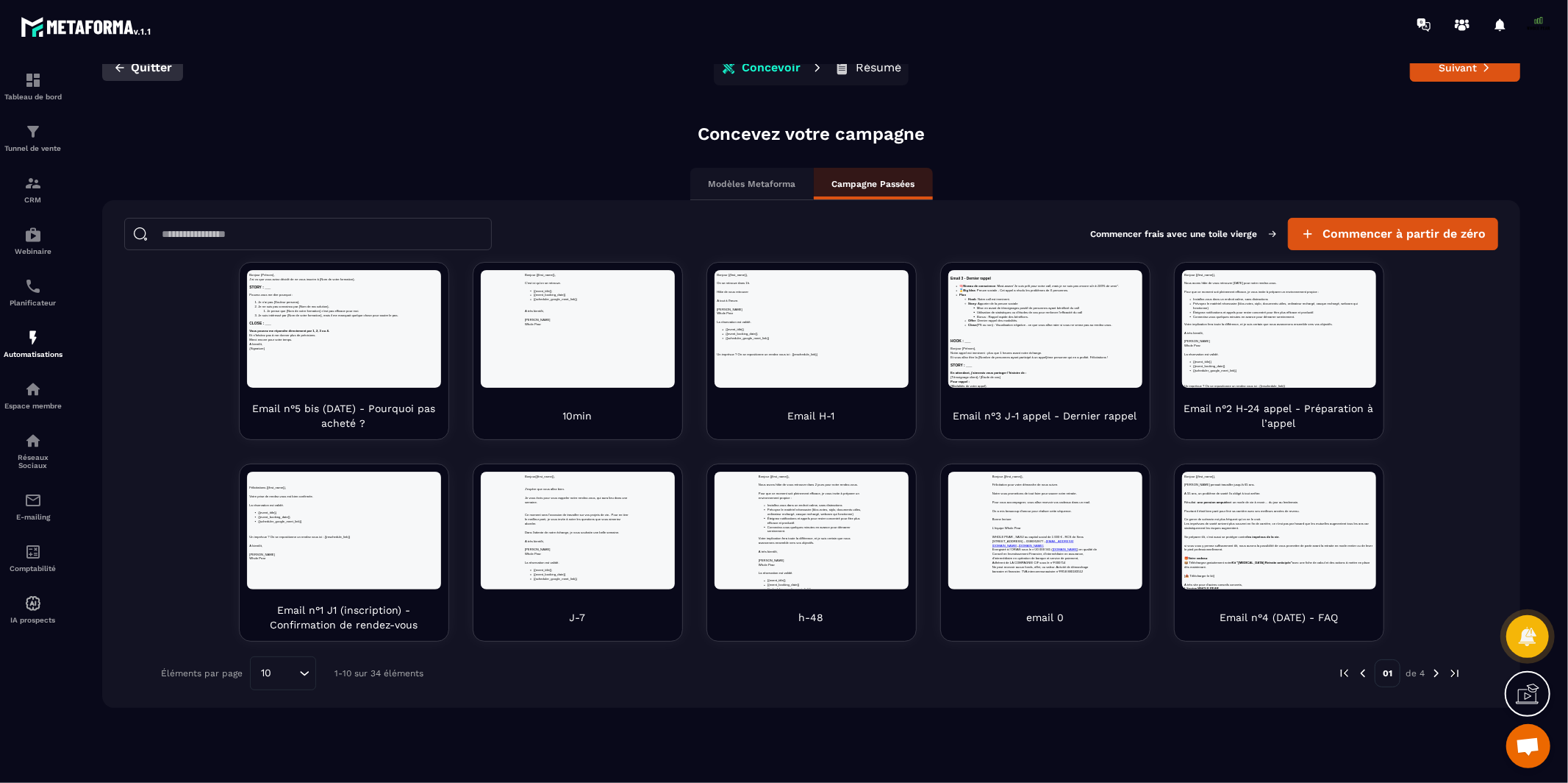
scroll to position [0, 0]
click at [116, 69] on icon "button" at bounding box center [120, 68] width 13 height 13
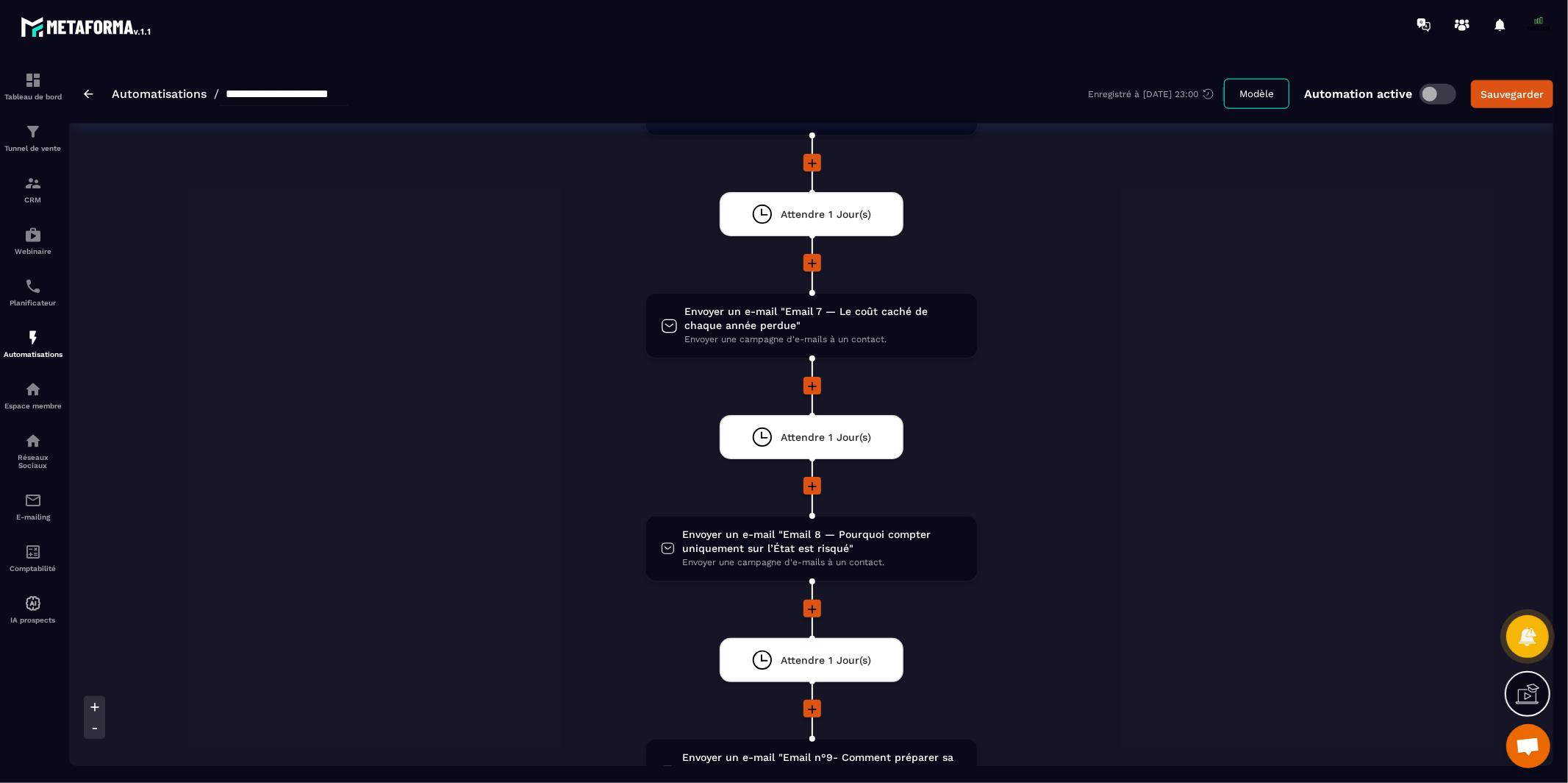
scroll to position [1524, 0]
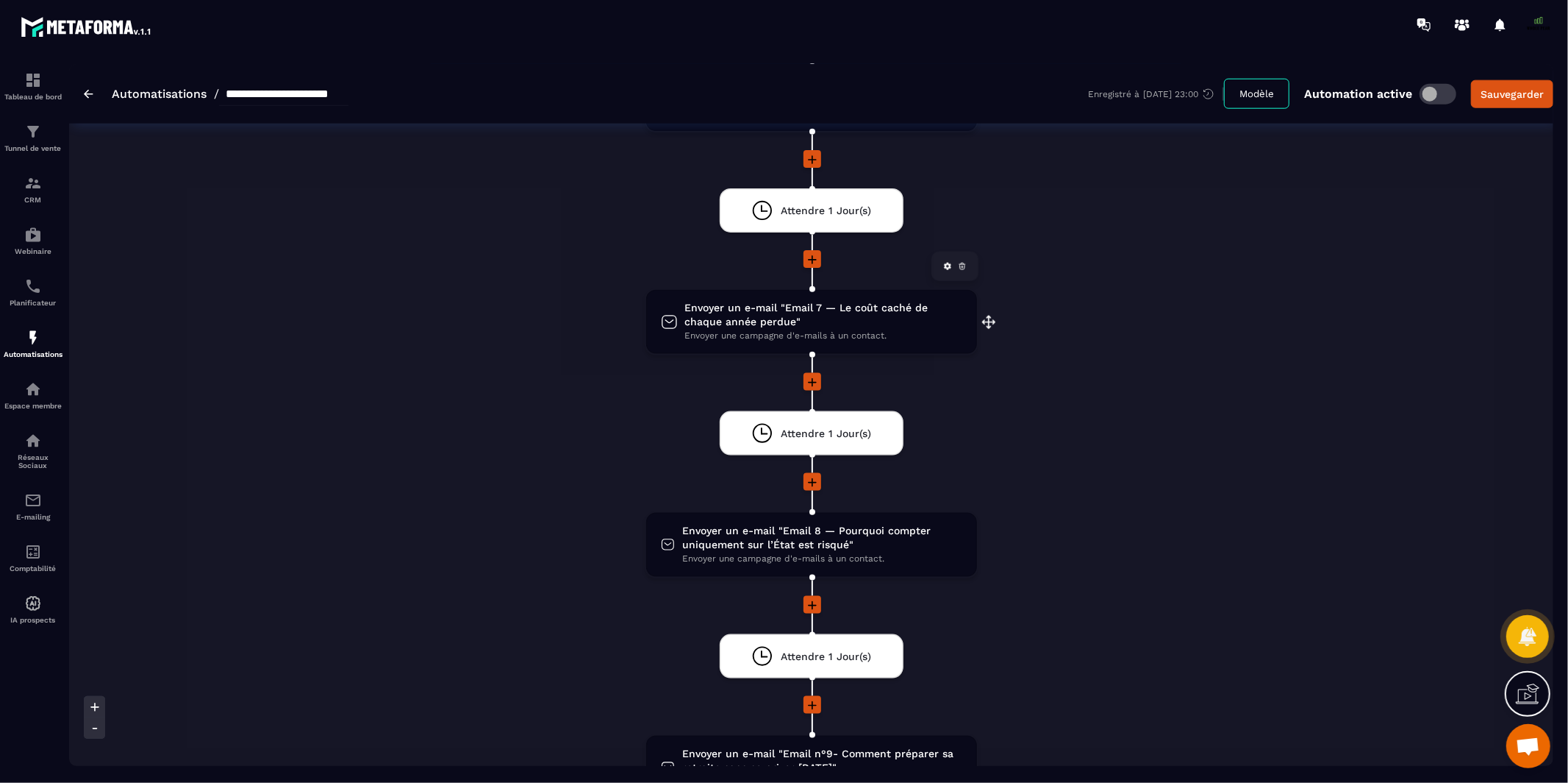
click at [782, 329] on span "Envoyer une campagne d'e-mails à un contact." at bounding box center [823, 335] width 278 height 14
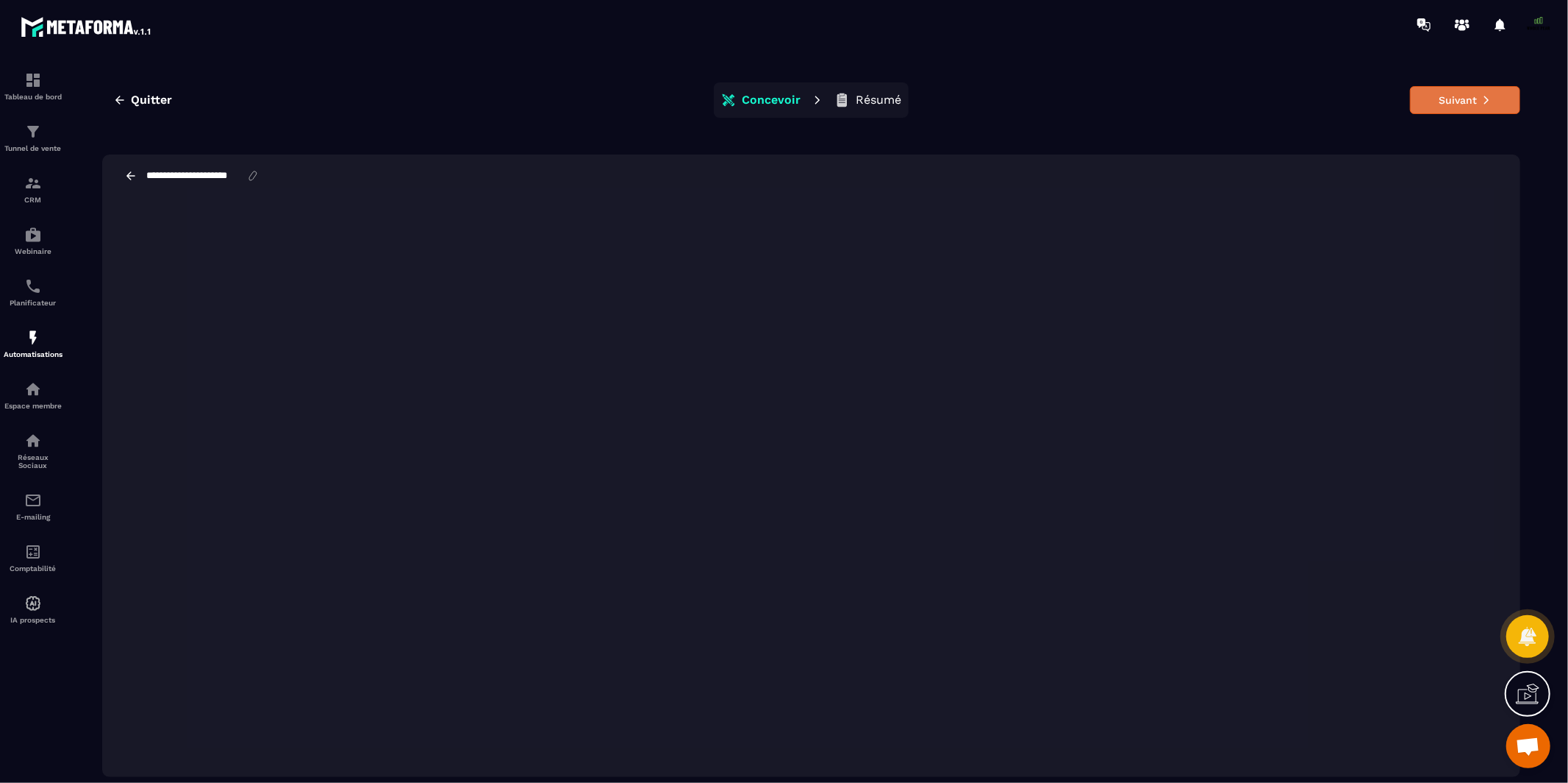
click at [1470, 101] on button "Suivant" at bounding box center [1465, 100] width 110 height 28
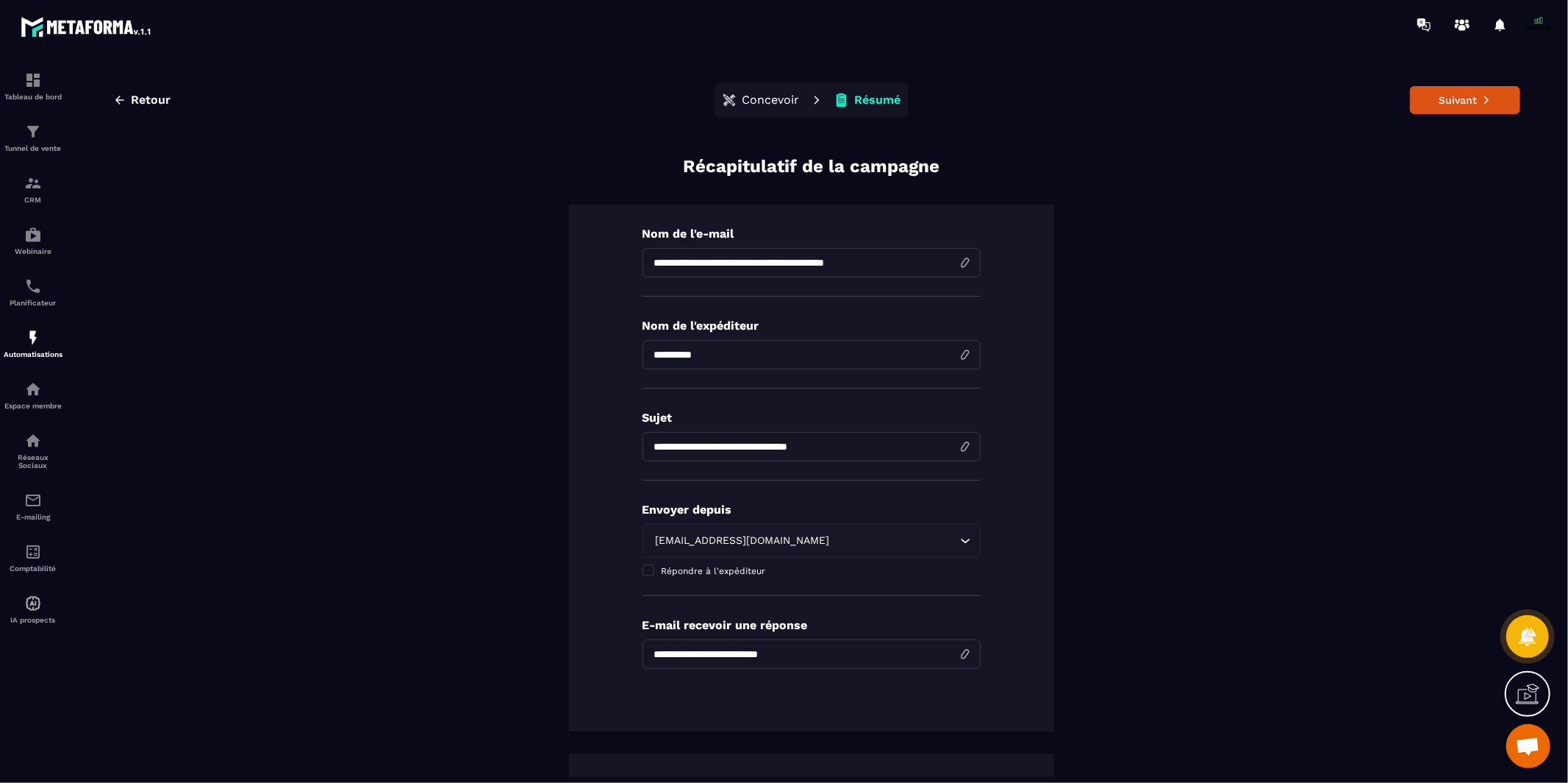
click at [1470, 101] on button "Suivant" at bounding box center [1465, 100] width 110 height 28
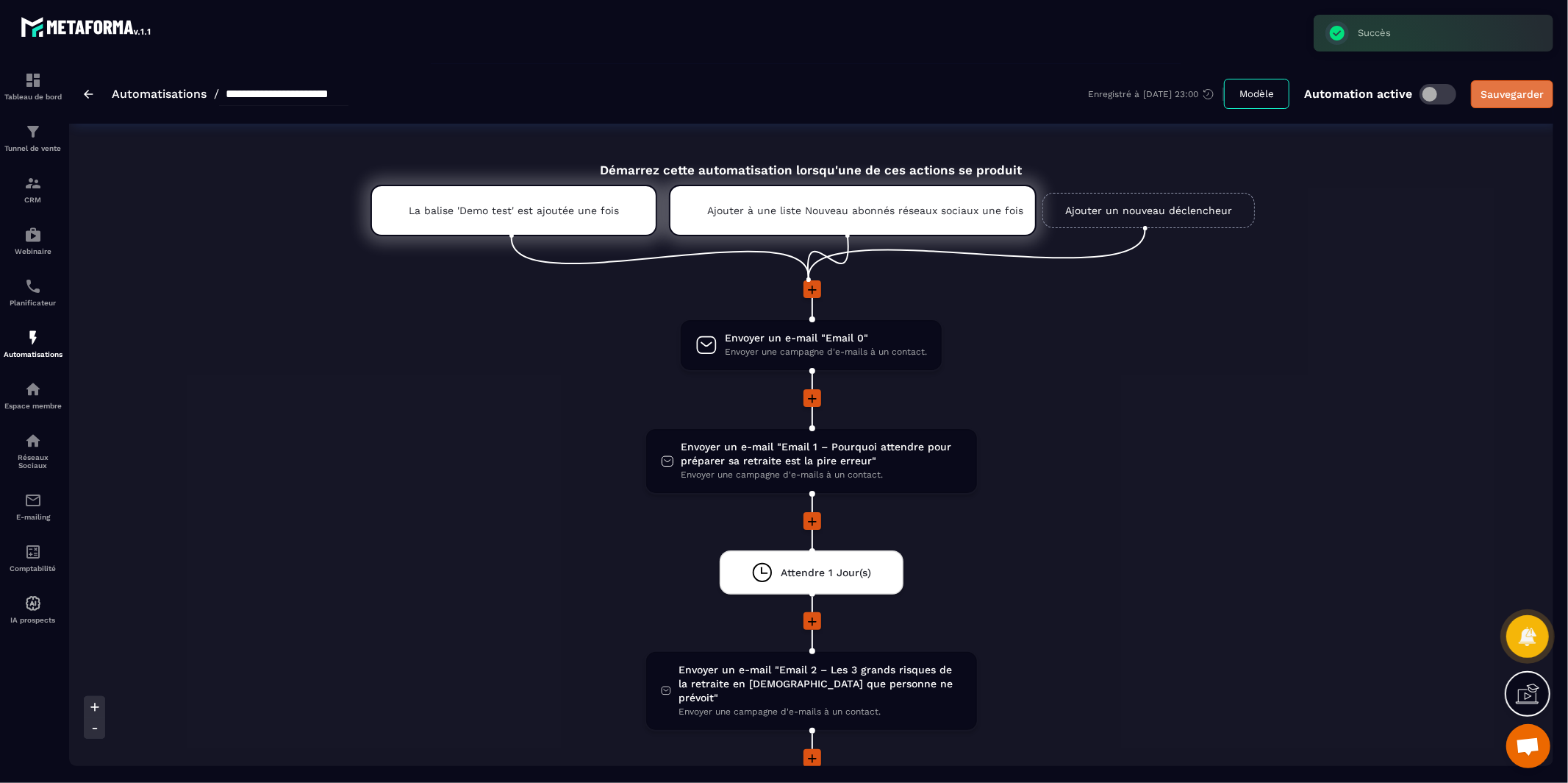
click at [1500, 94] on div "Sauvegarder" at bounding box center [1512, 94] width 63 height 15
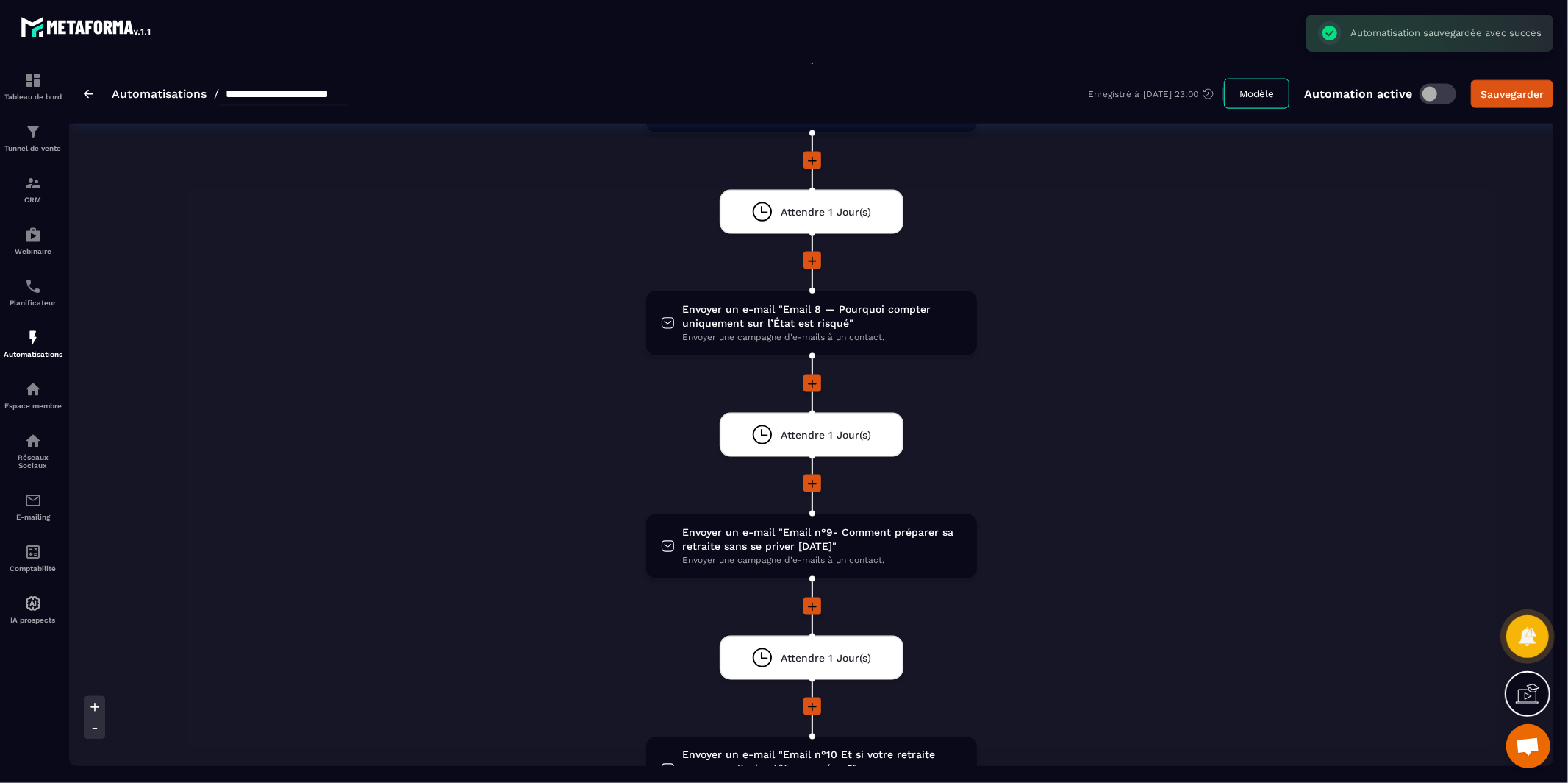
scroll to position [1708, 0]
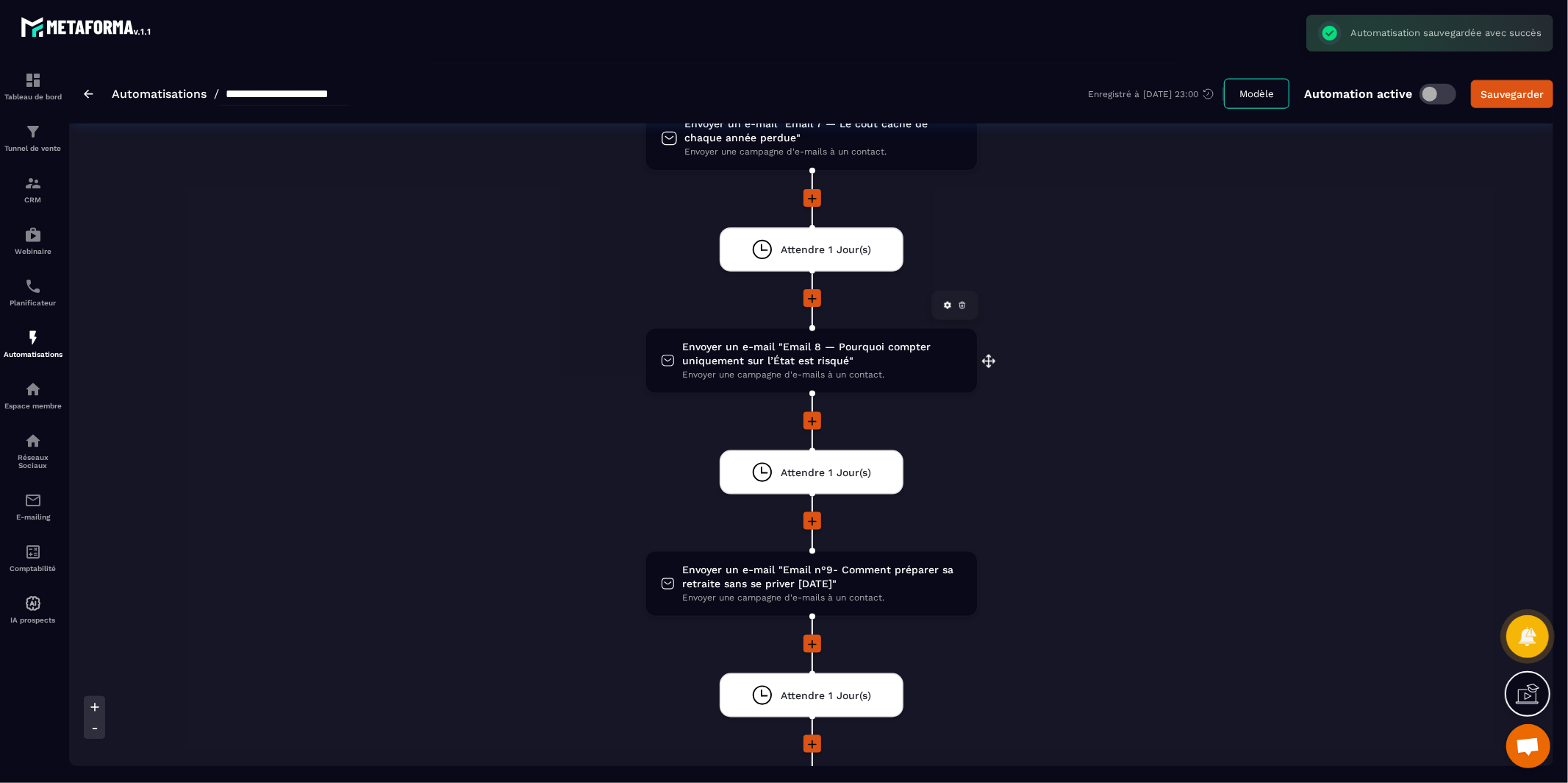
click at [786, 340] on span "Envoyer un e-mail "Email 8 — Pourquoi compter uniquement sur l’État est risqué"" at bounding box center [822, 354] width 279 height 28
